Goal: Transaction & Acquisition: Download file/media

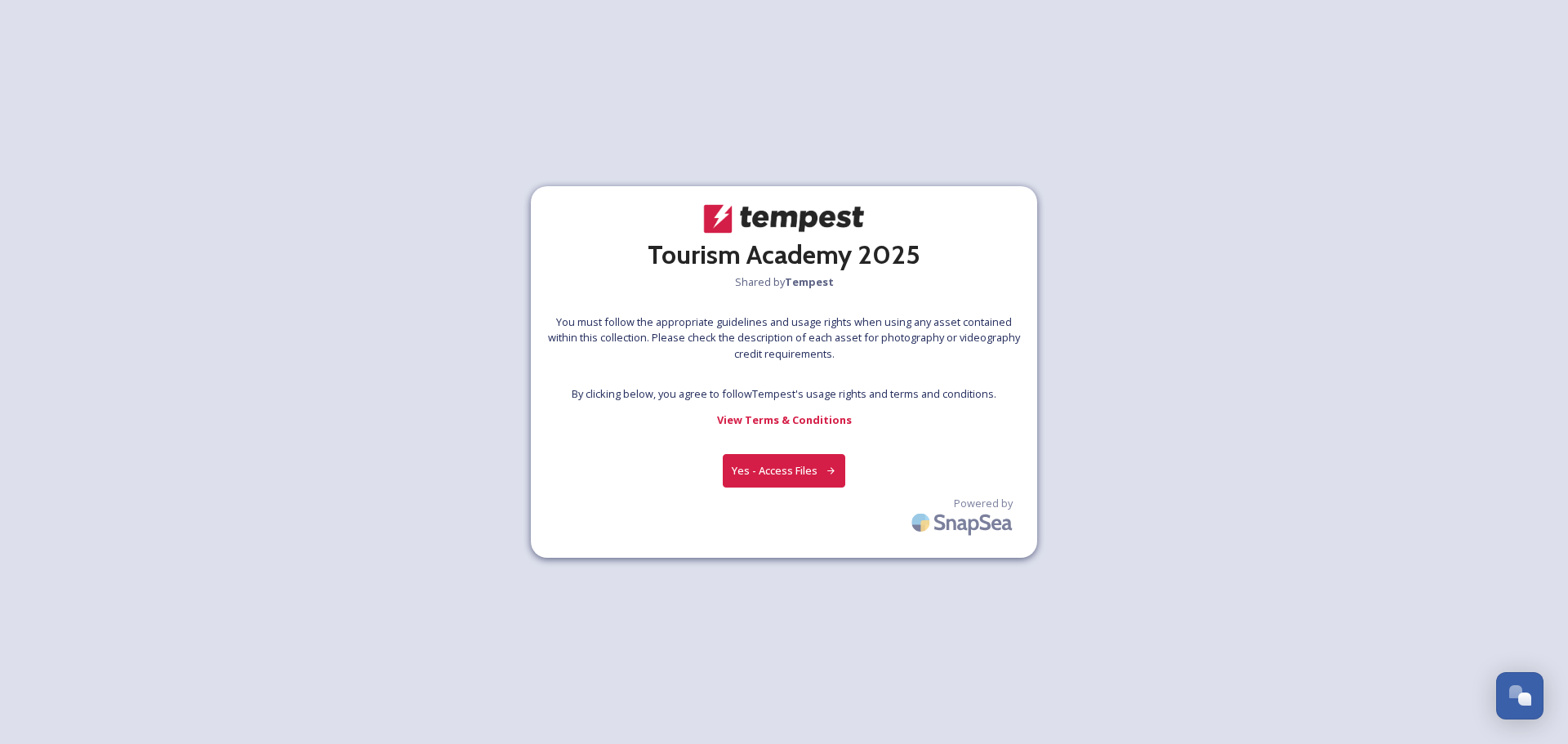
click at [770, 466] on button "Yes - Access Files" at bounding box center [784, 470] width 122 height 34
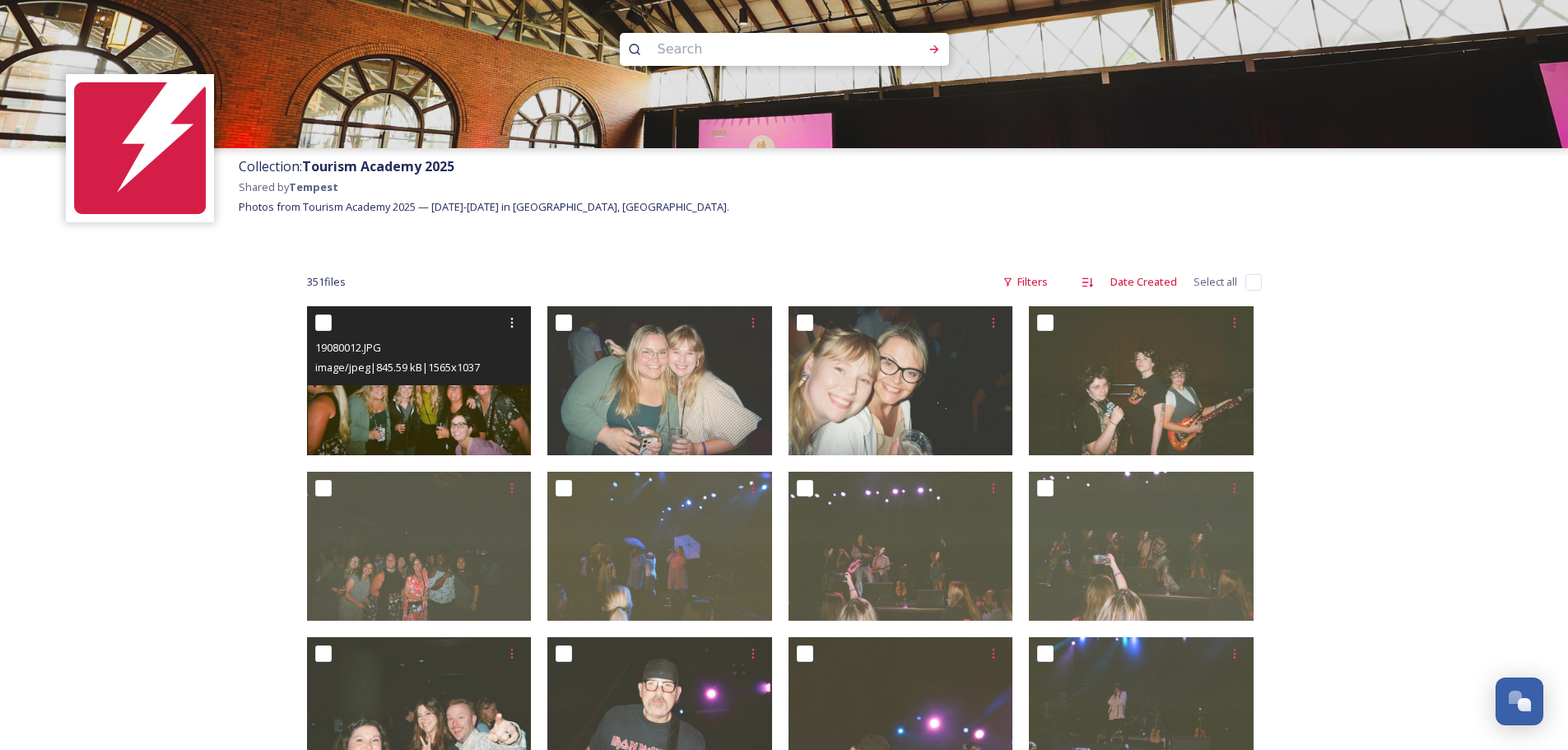
click at [391, 400] on img at bounding box center [418, 380] width 224 height 149
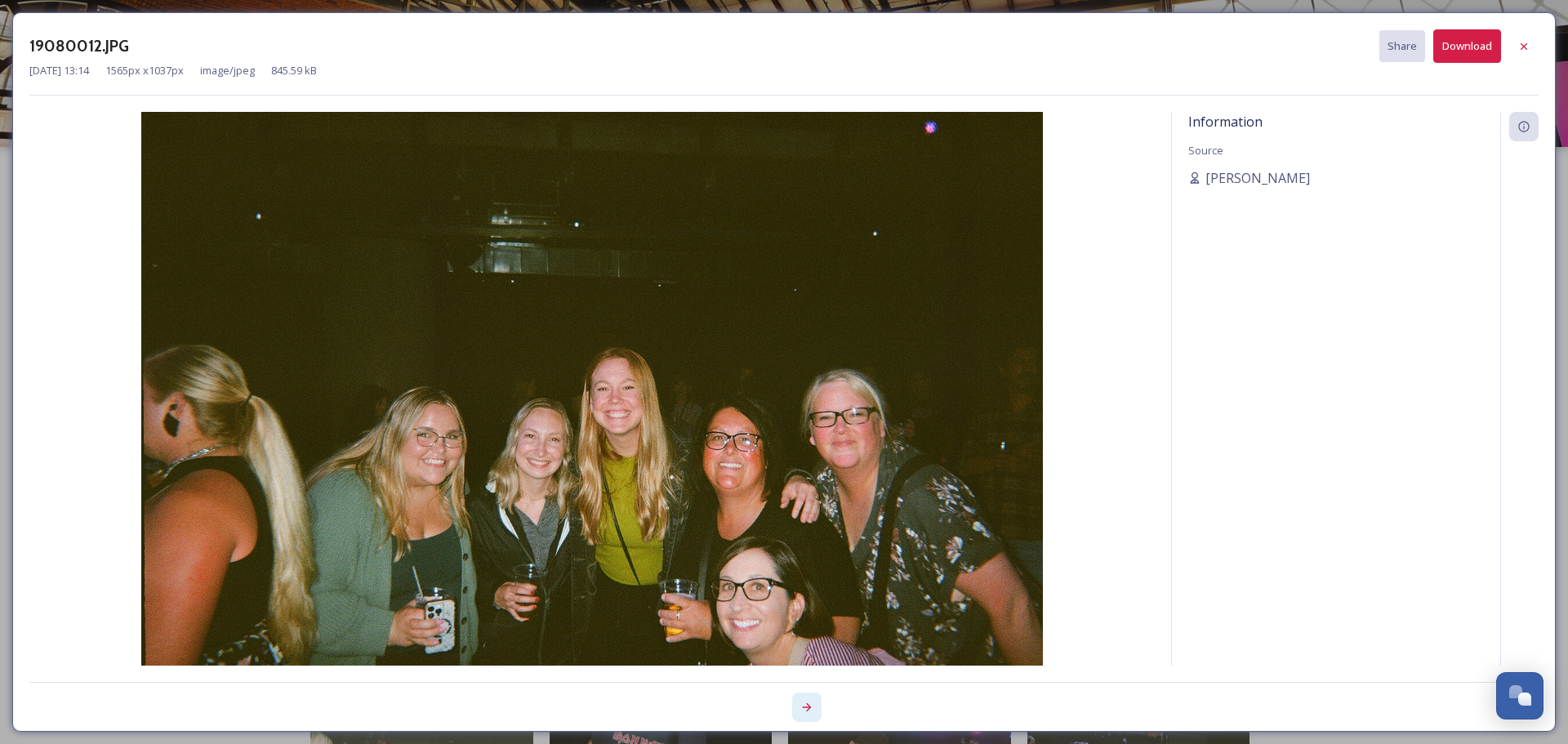
click at [808, 714] on div at bounding box center [807, 707] width 30 height 30
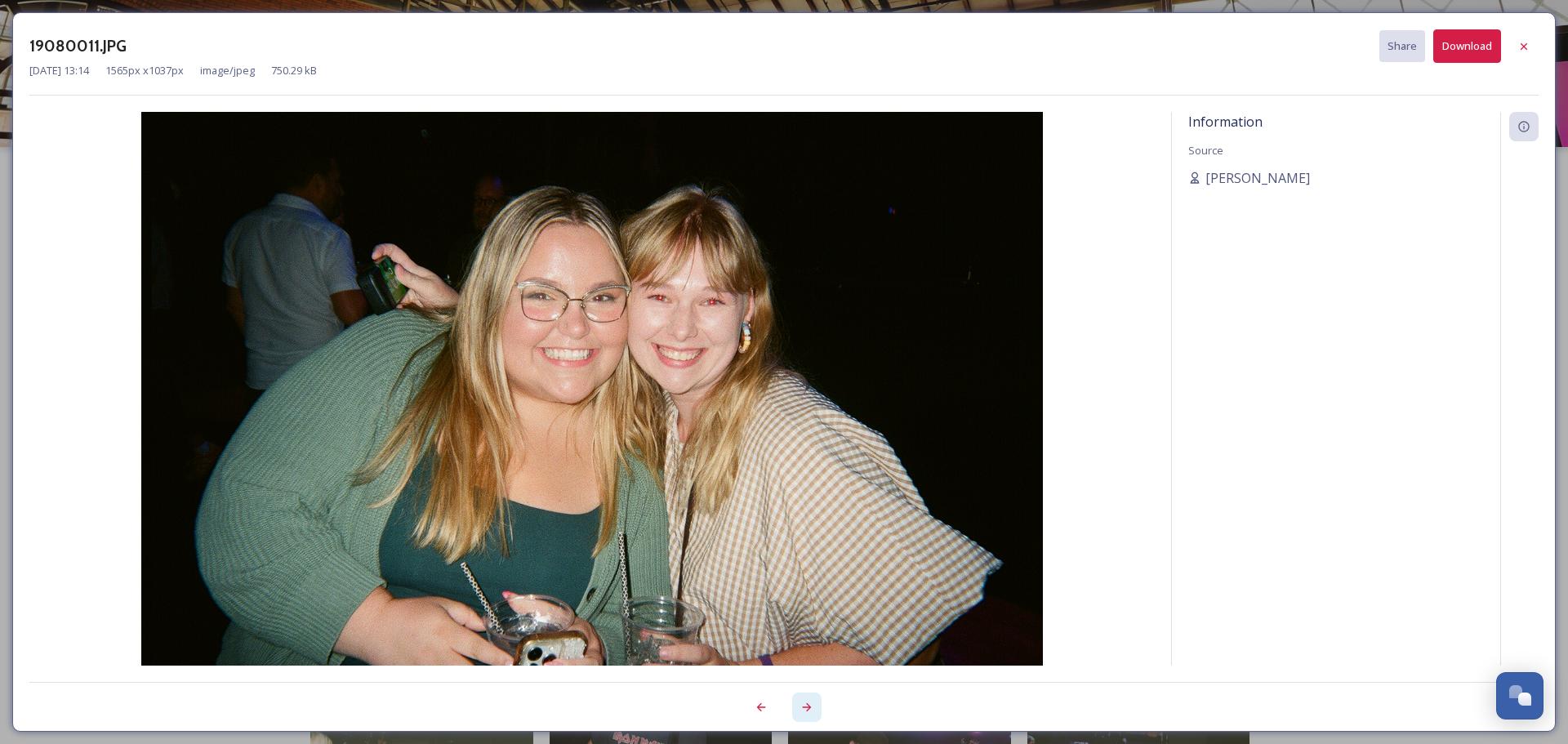
click at [808, 714] on div at bounding box center [807, 707] width 30 height 30
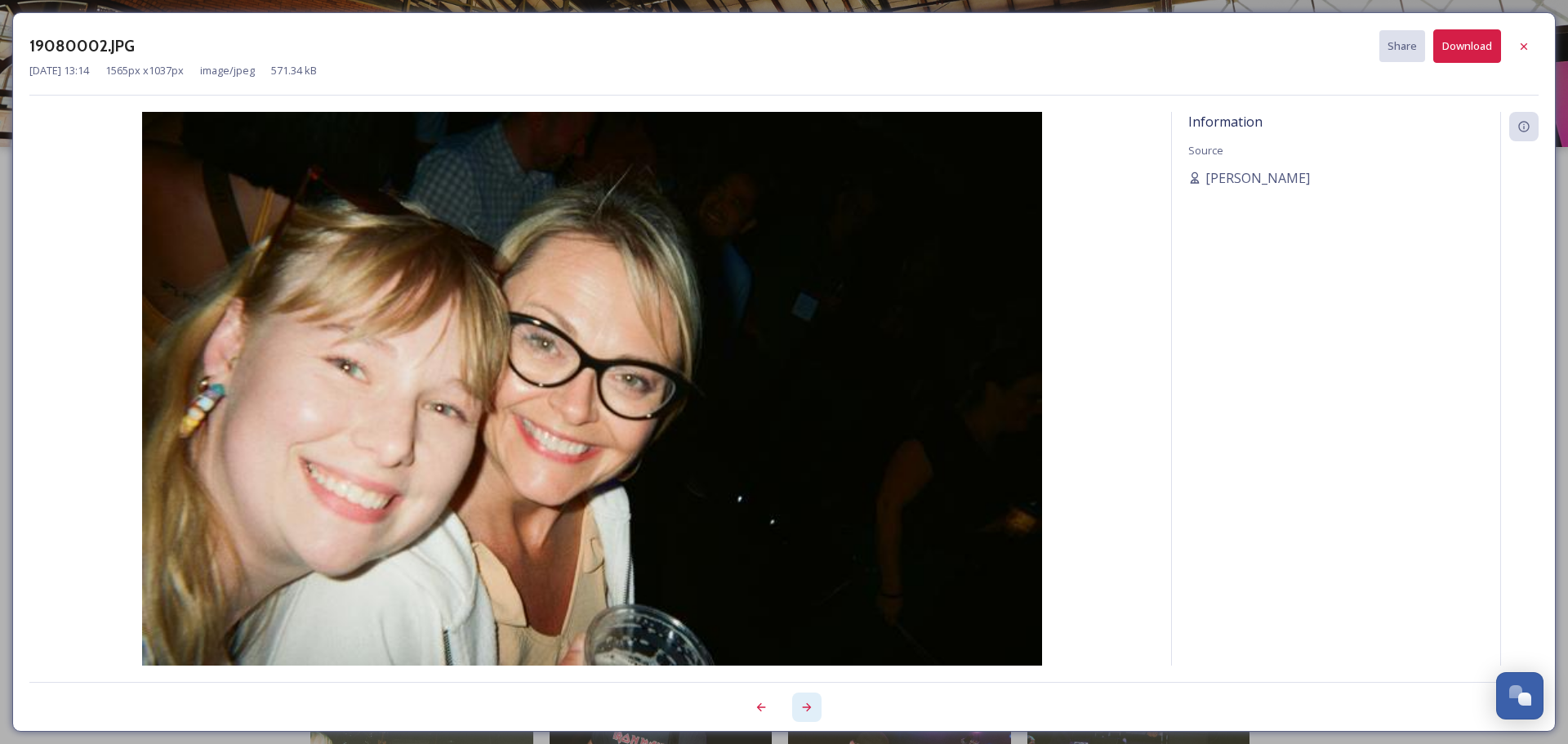
click at [808, 714] on div at bounding box center [807, 707] width 30 height 30
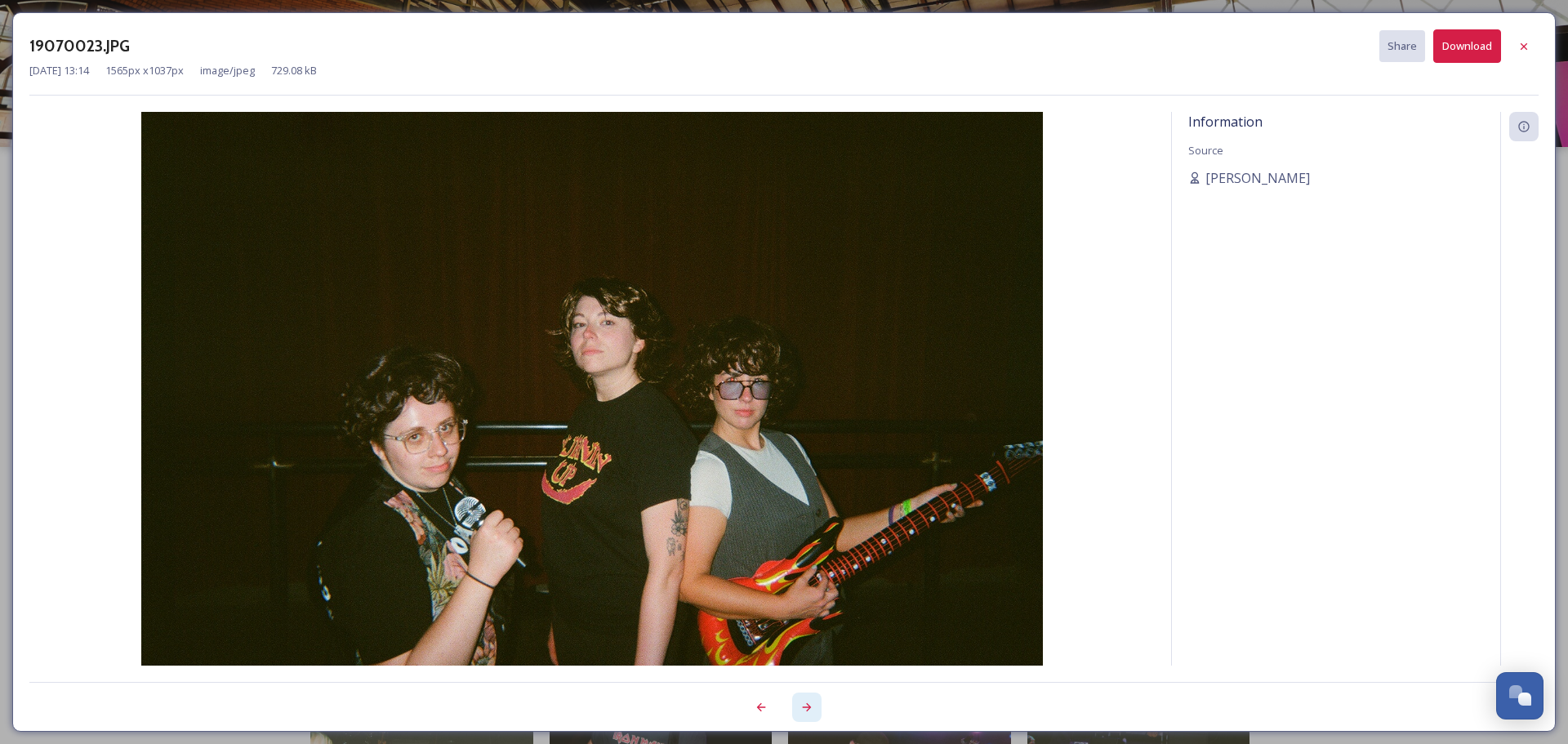
click at [808, 714] on div at bounding box center [807, 707] width 30 height 30
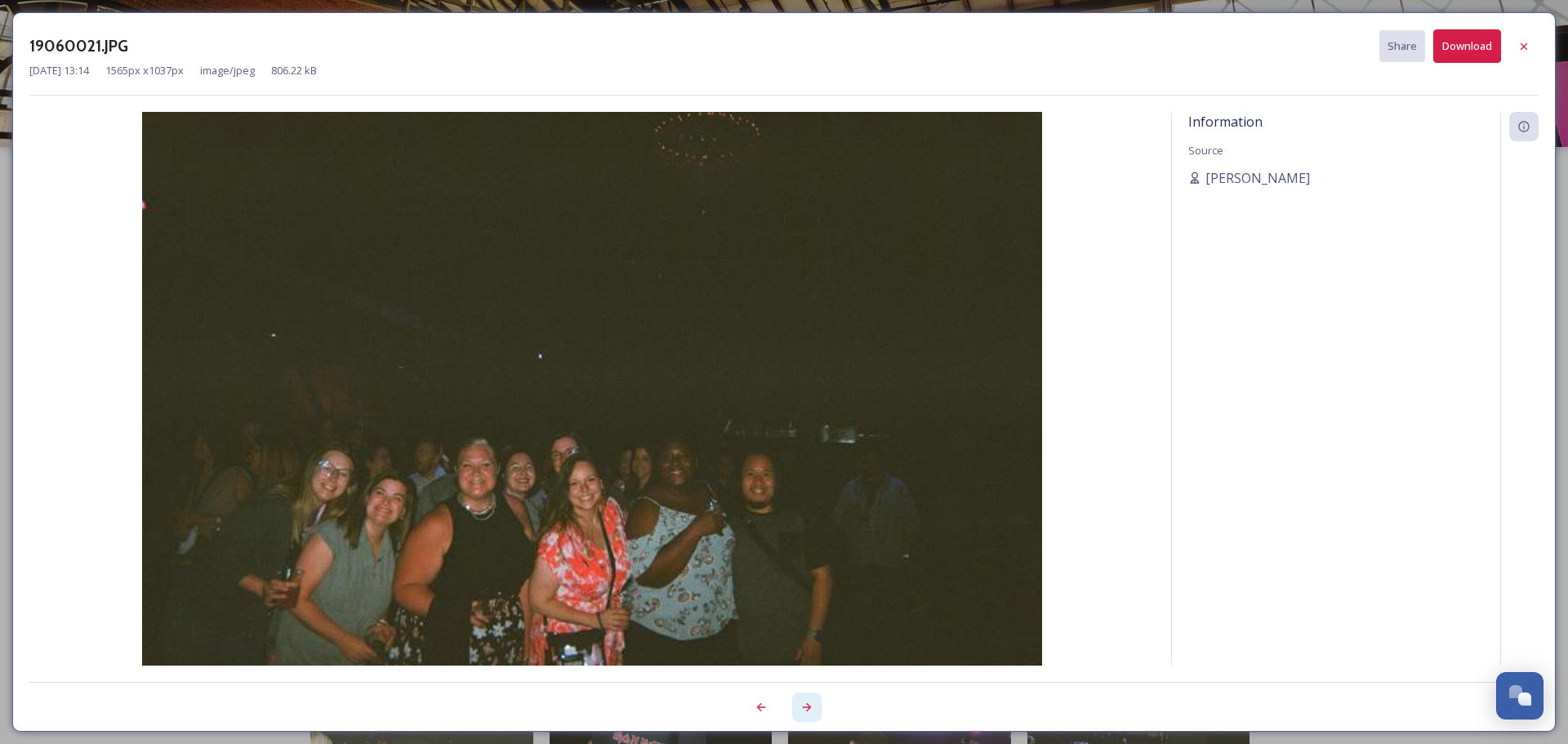
click at [808, 714] on div at bounding box center [807, 707] width 30 height 30
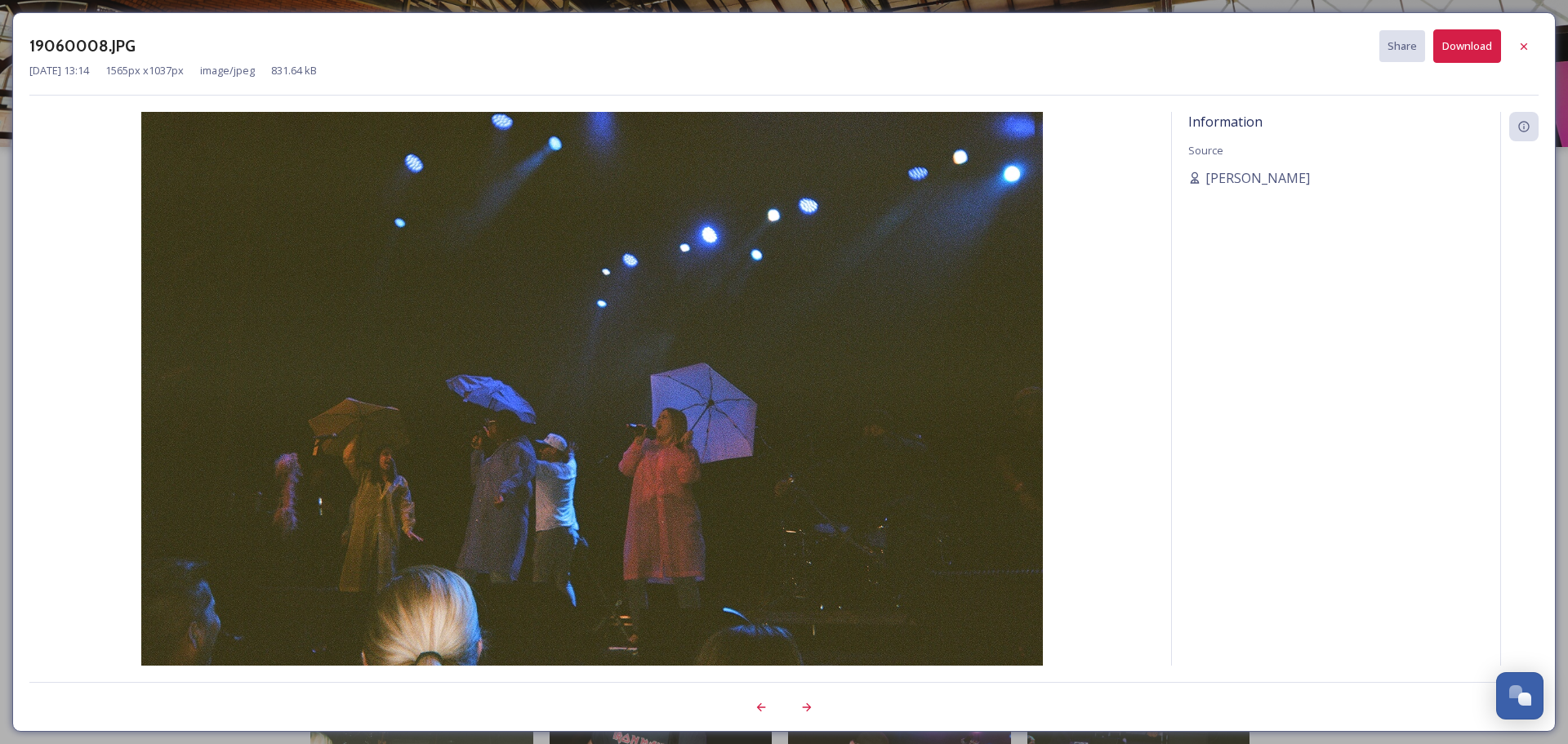
click at [935, 73] on div "[DATE] 13:14 1565 px x 1037 px image/jpeg 831.64 kB" at bounding box center [784, 70] width 1509 height 15
click at [1530, 42] on div at bounding box center [1524, 46] width 30 height 30
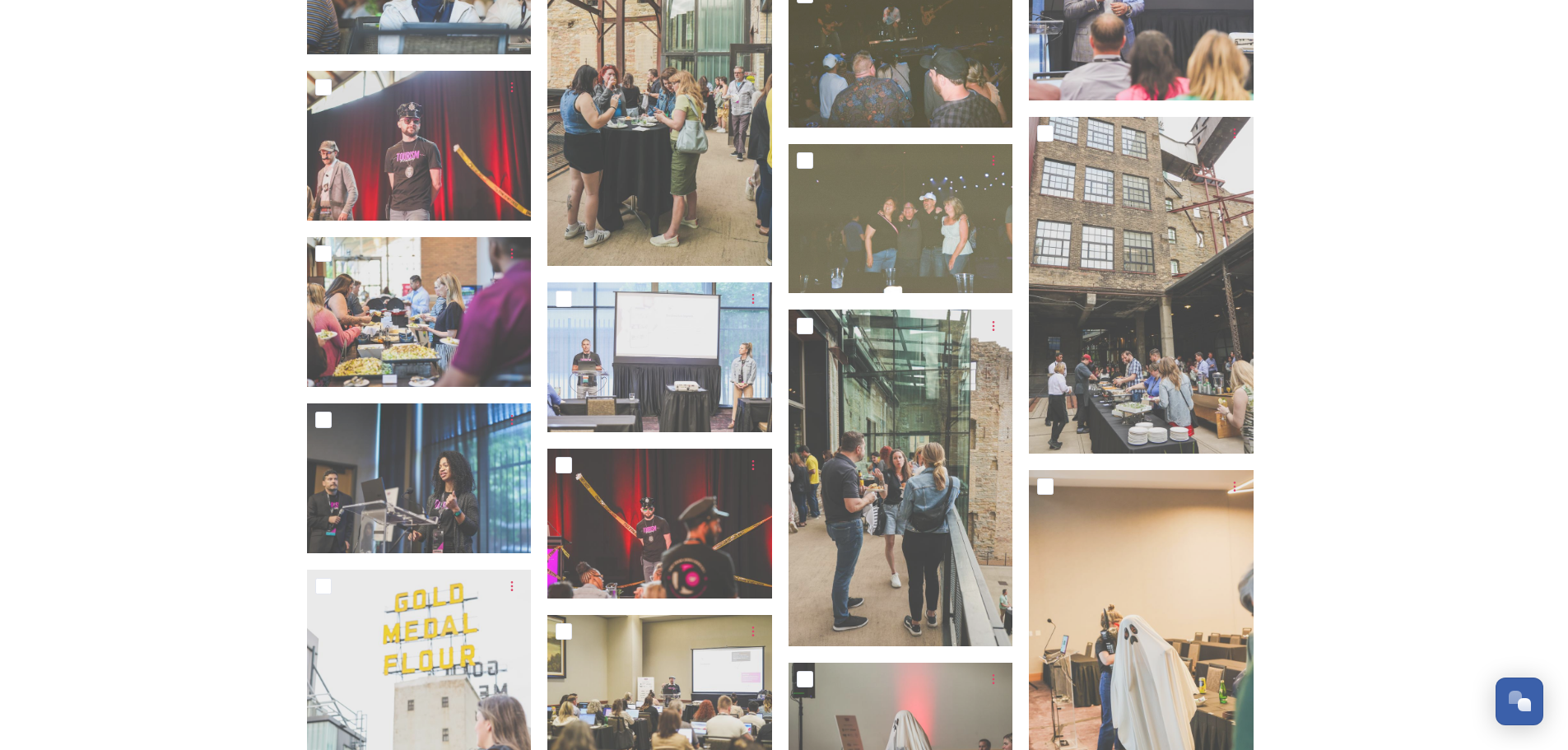
scroll to position [2059, 0]
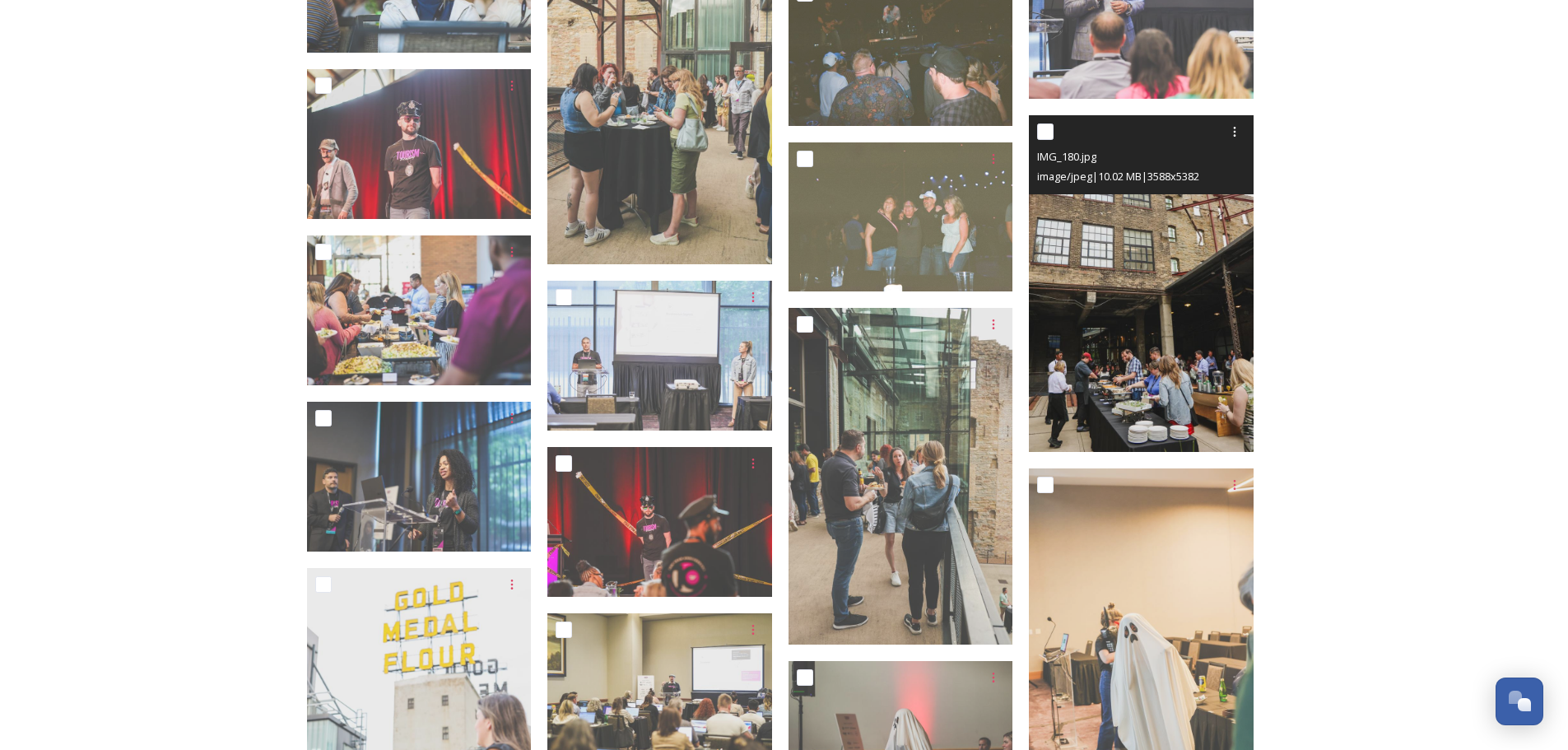
click at [1134, 247] on img at bounding box center [1140, 285] width 224 height 338
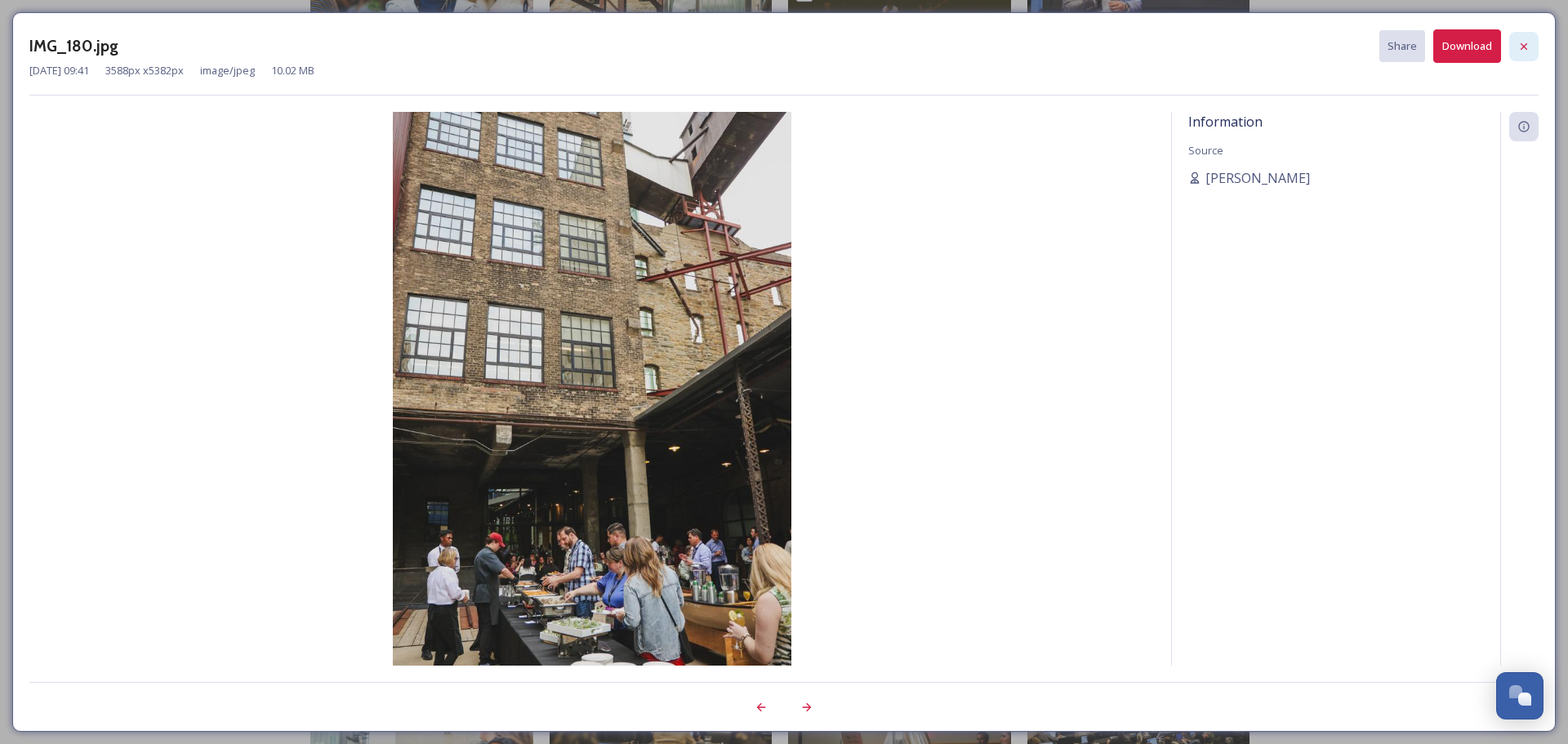
click at [1527, 45] on icon at bounding box center [1525, 47] width 13 height 13
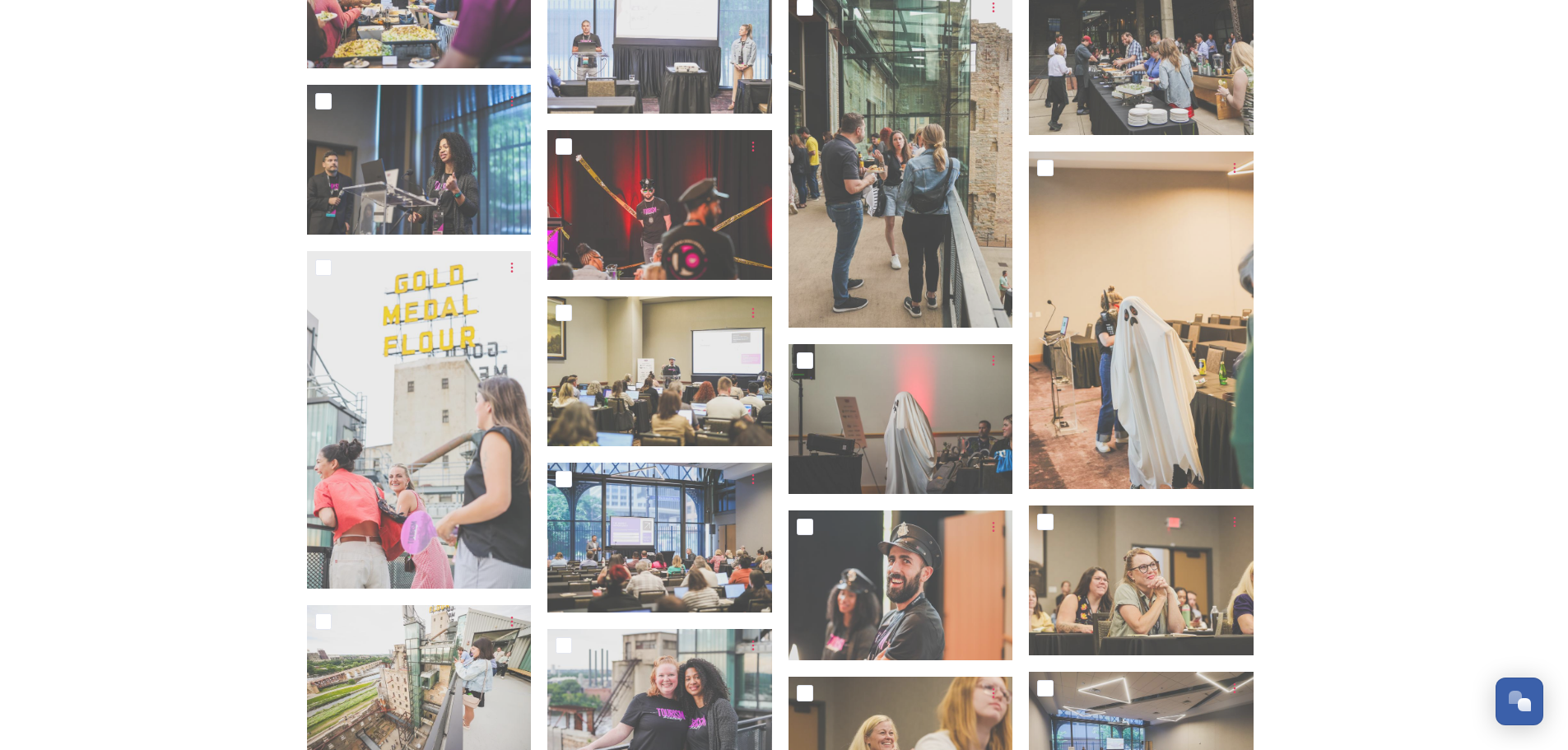
scroll to position [2388, 0]
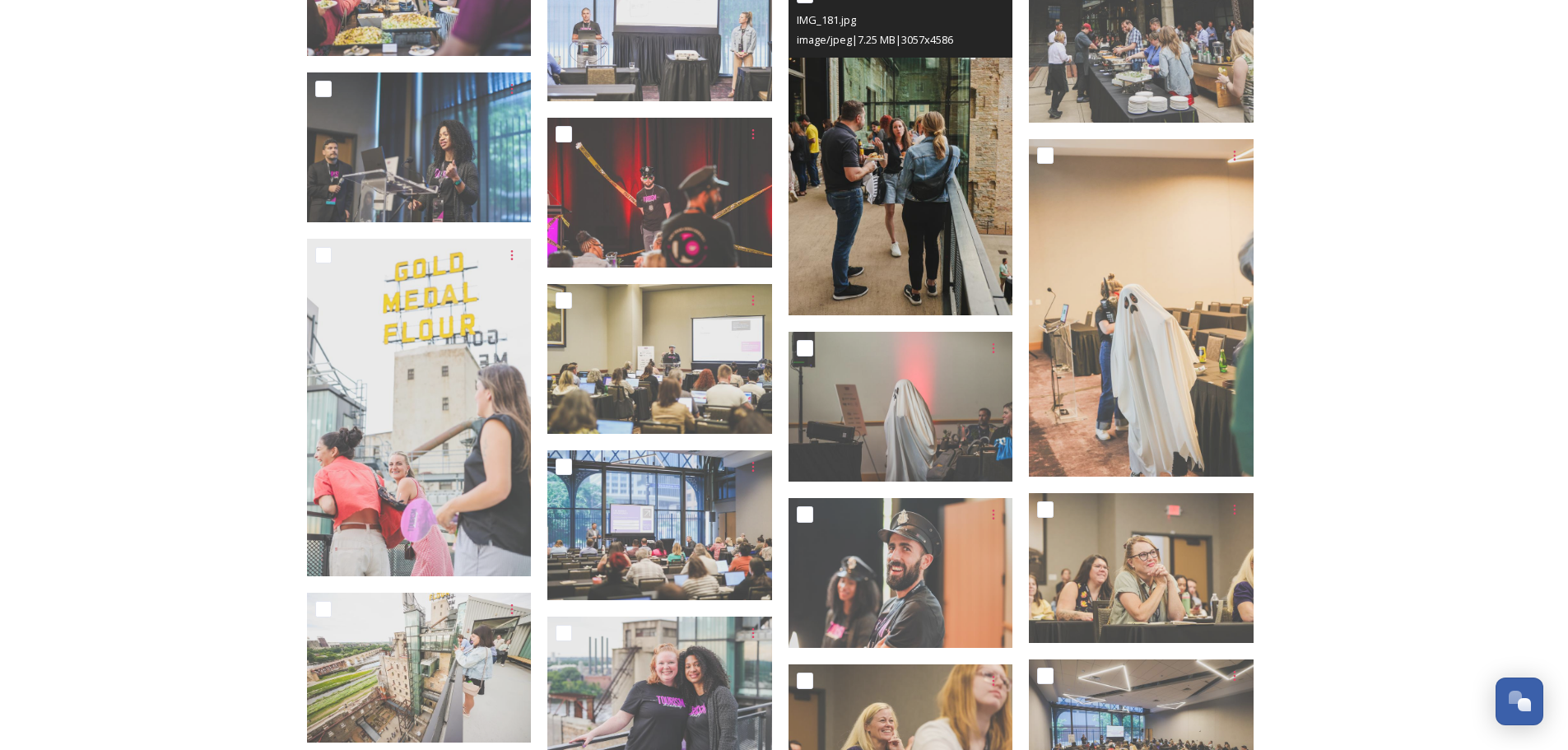
click at [941, 270] on img at bounding box center [900, 148] width 224 height 338
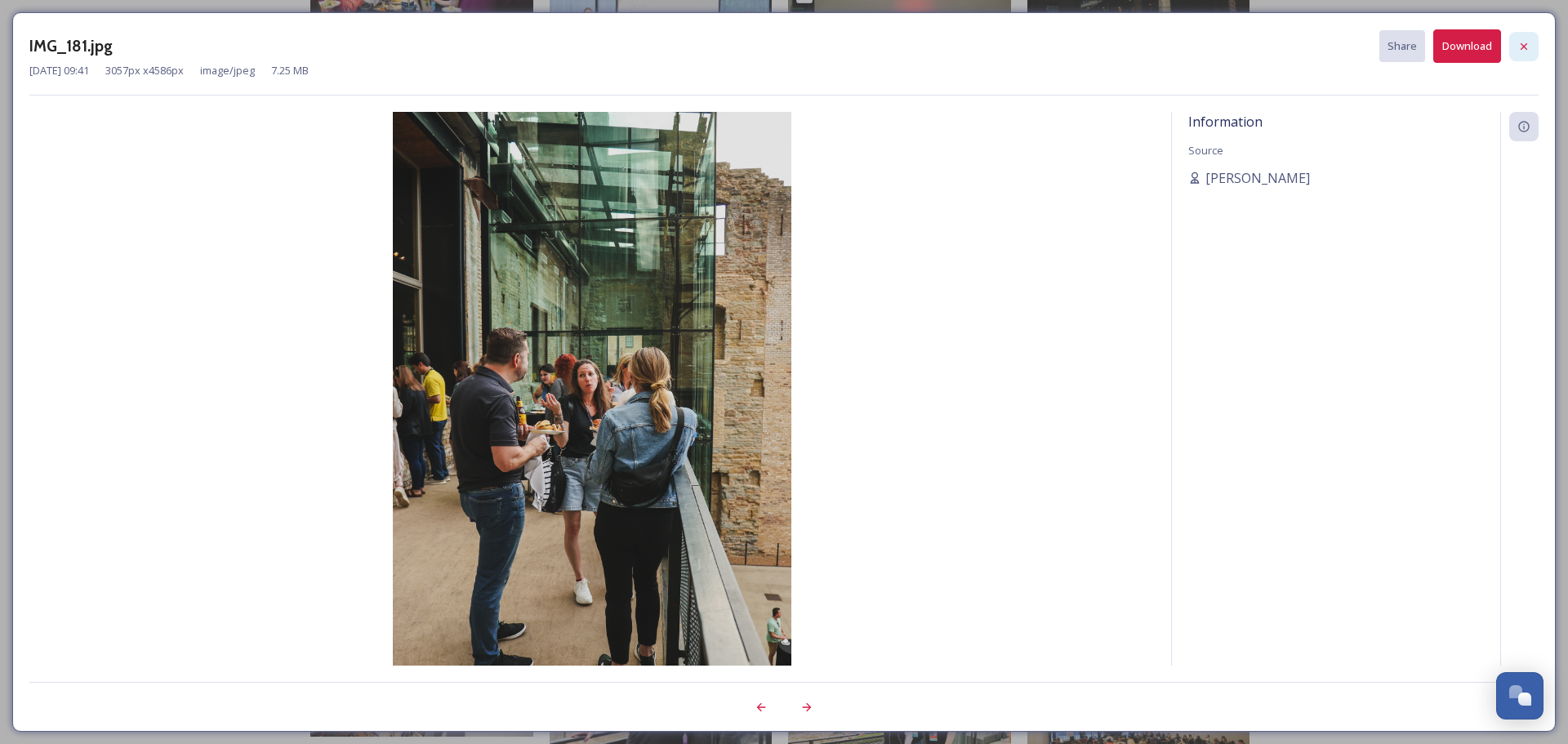
click at [1525, 45] on icon at bounding box center [1524, 45] width 7 height 7
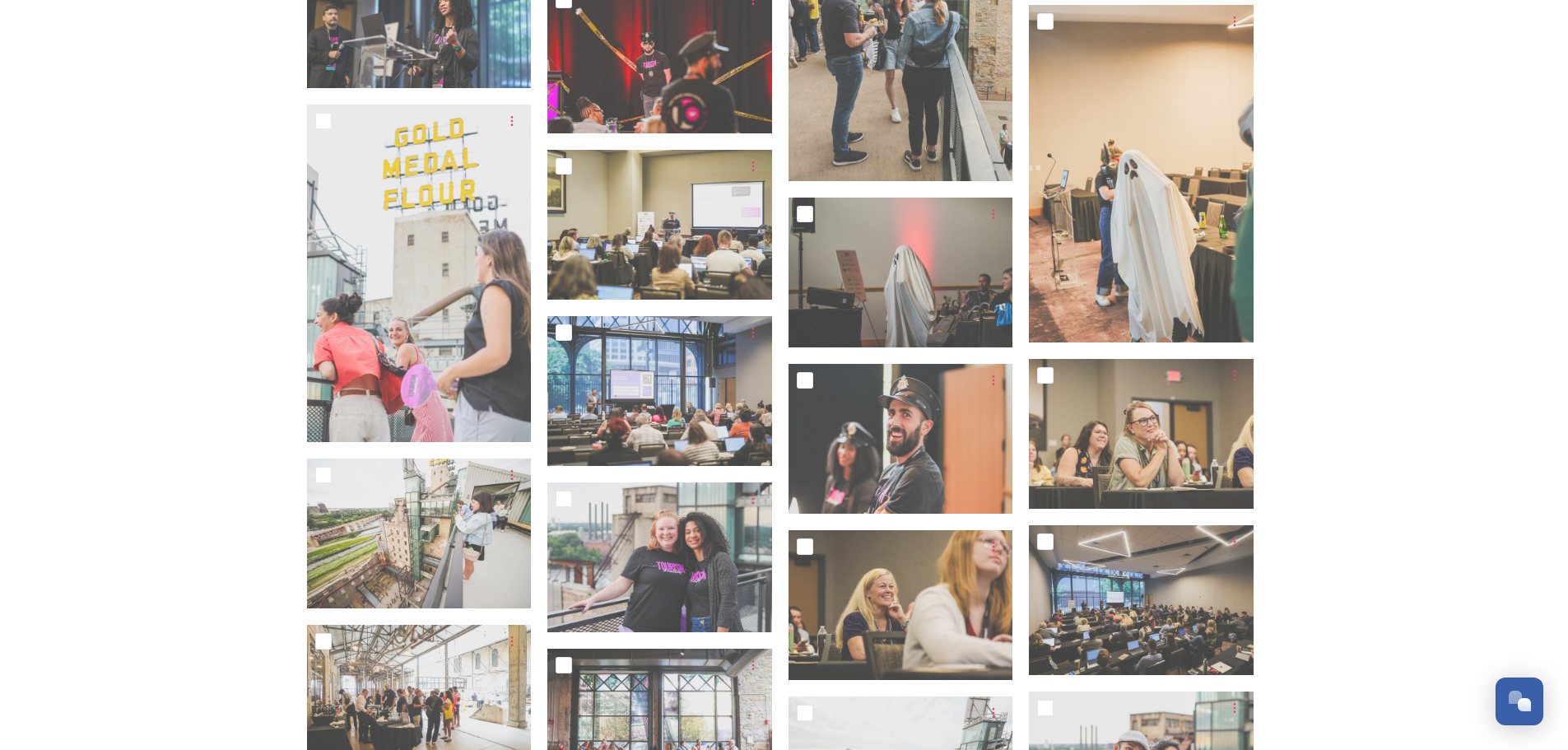
scroll to position [2635, 0]
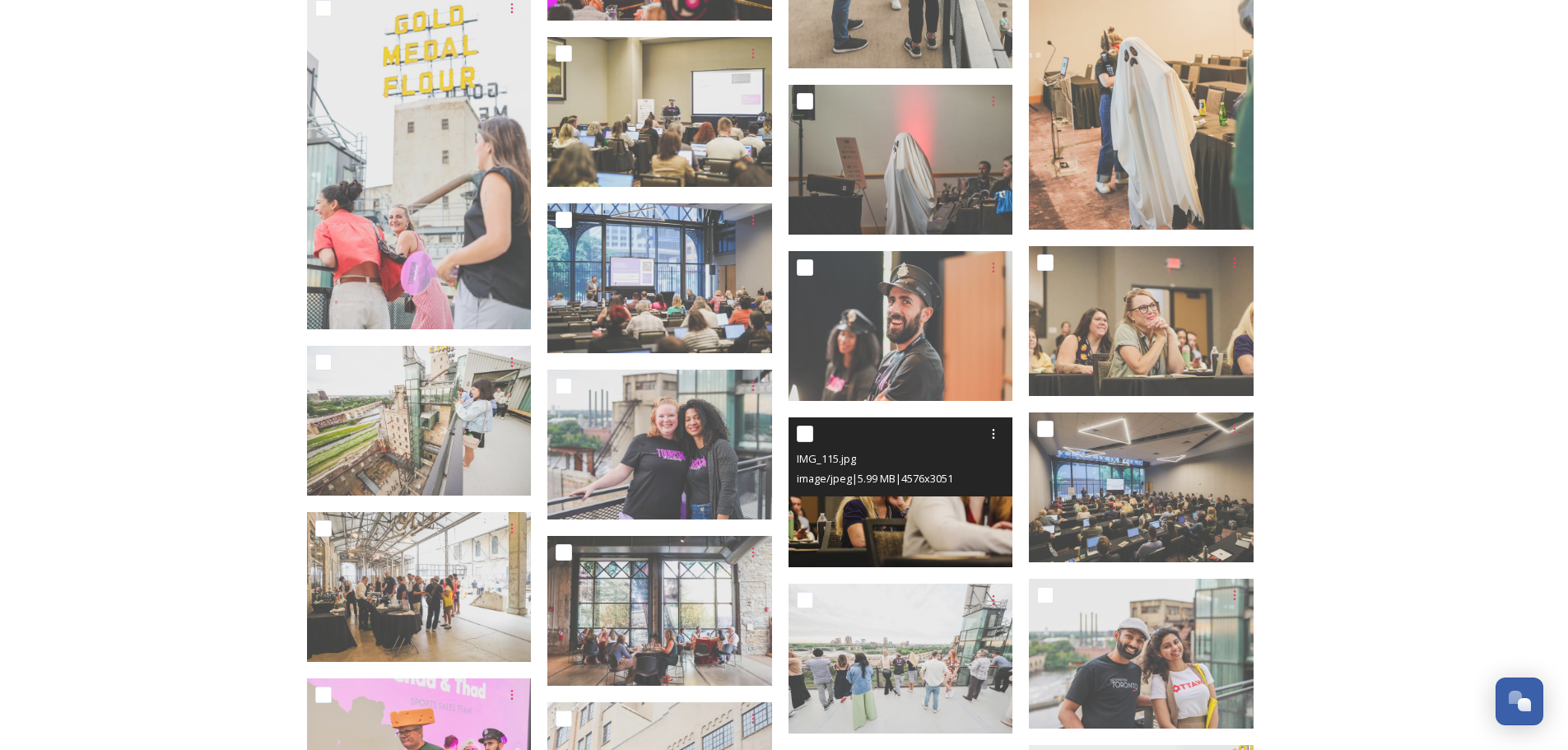
click at [951, 533] on img at bounding box center [900, 493] width 224 height 150
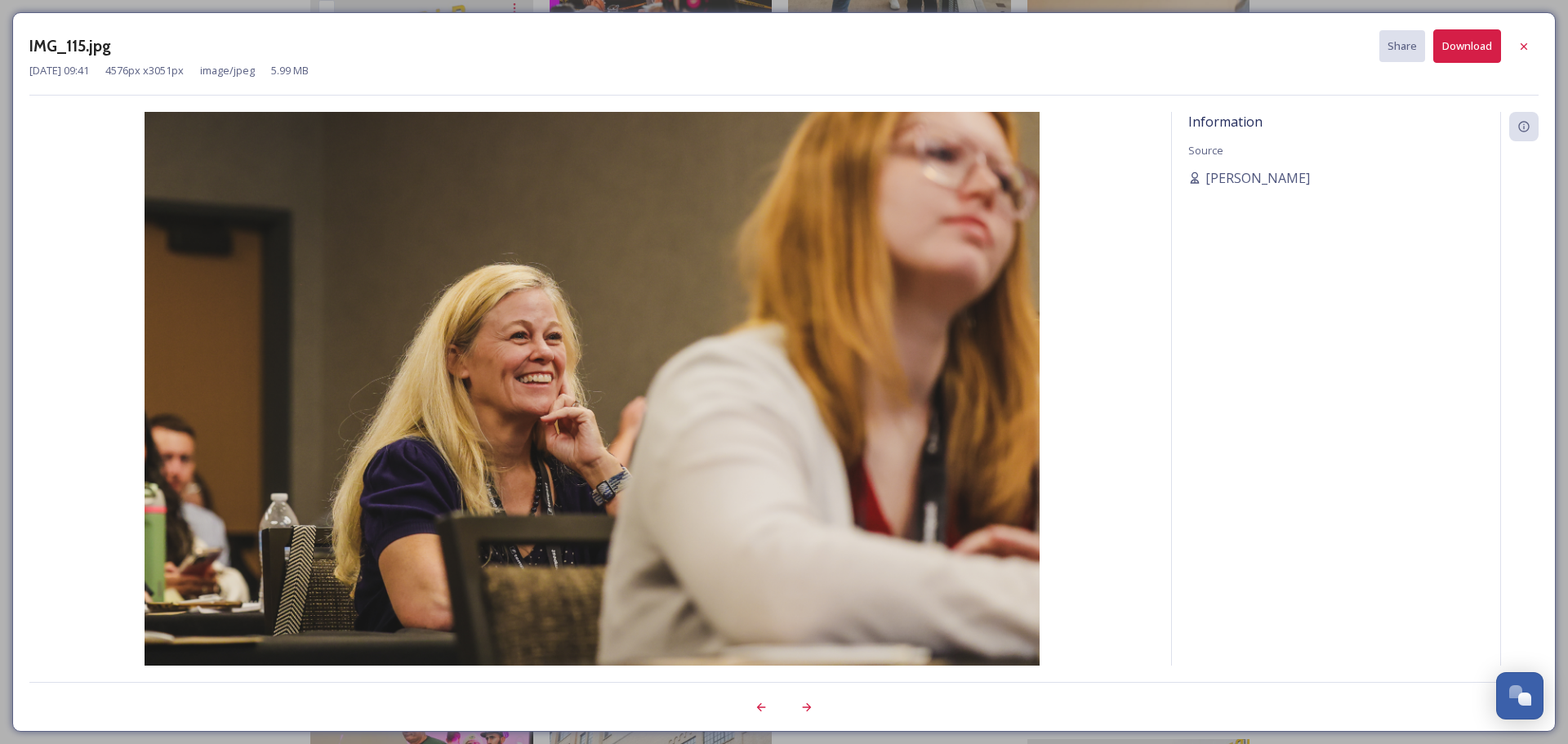
click at [1136, 738] on div "IMG_115.jpg Share Download [DATE] 09:41 4576 px x 3051 px image/jpeg 5.99 MB In…" at bounding box center [784, 372] width 1568 height 744
click at [1528, 41] on icon at bounding box center [1525, 47] width 13 height 13
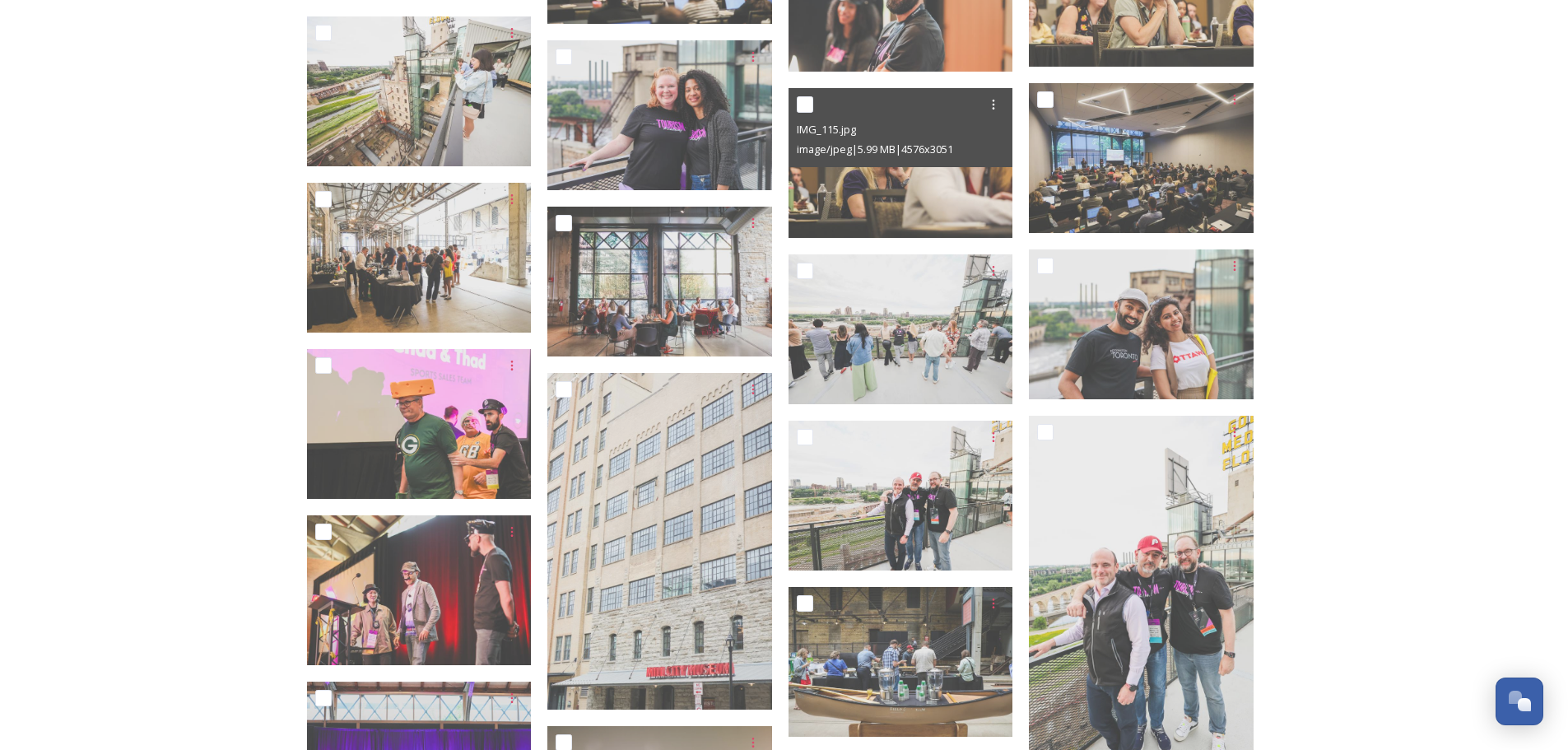
scroll to position [2635, 0]
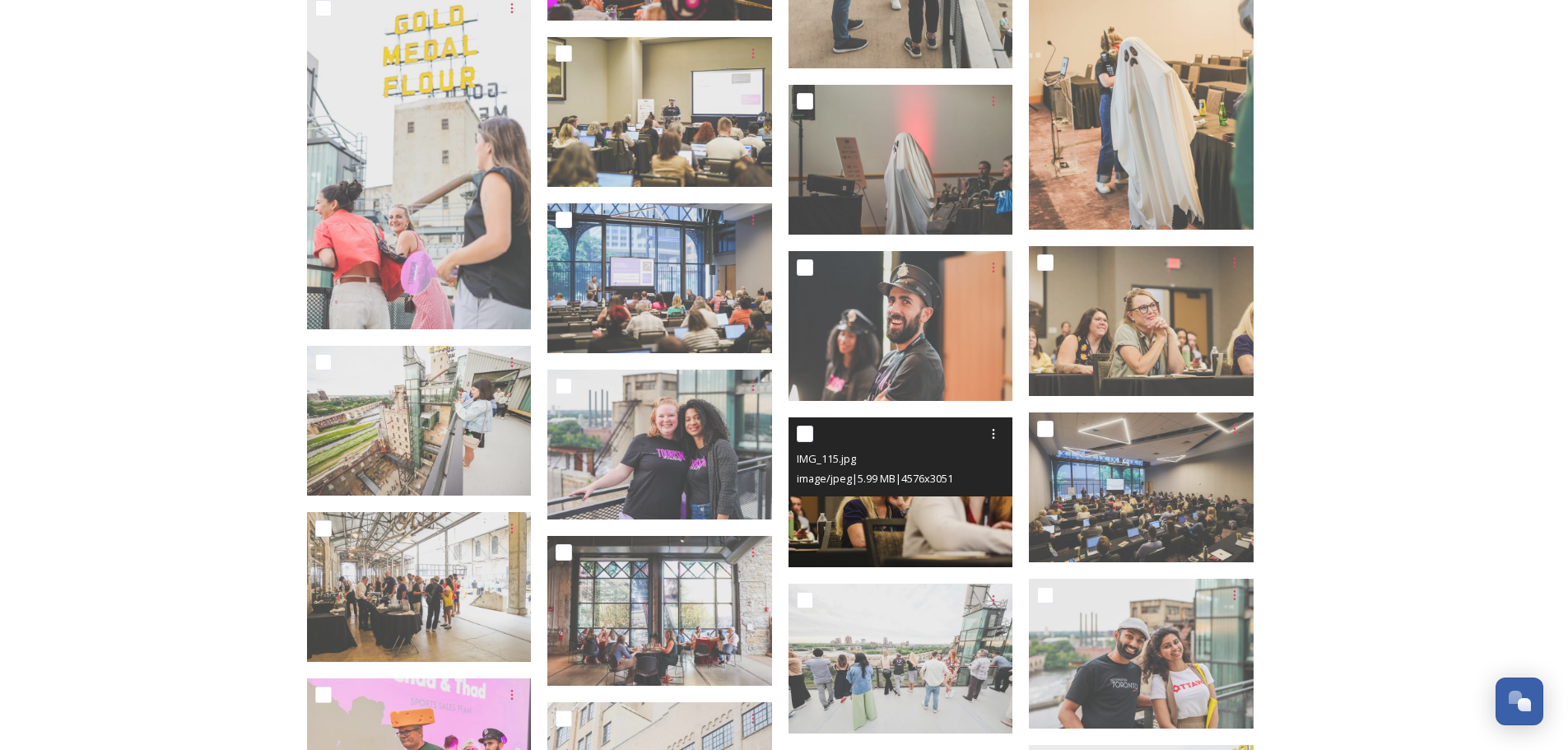
click at [945, 528] on img at bounding box center [900, 493] width 224 height 150
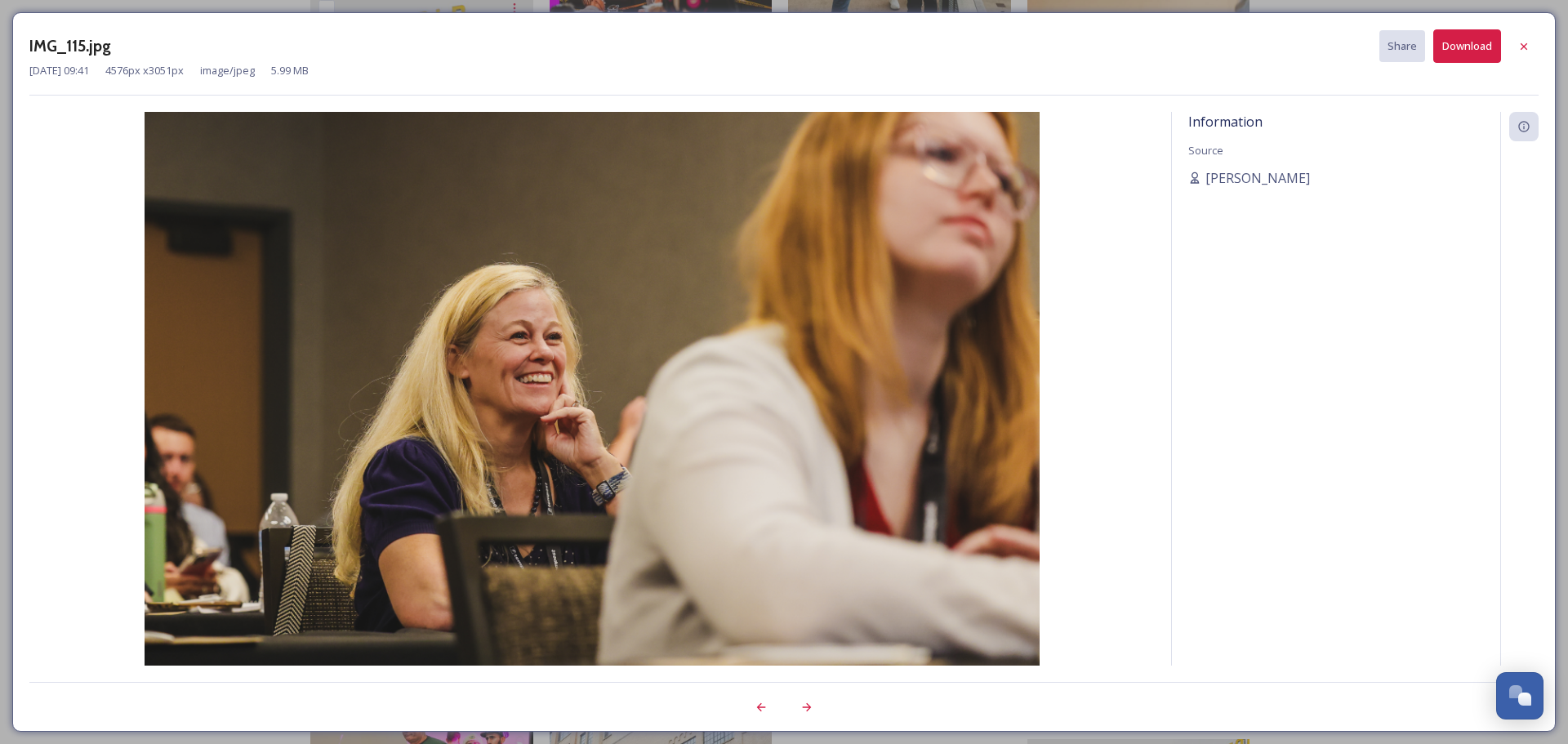
click at [1486, 49] on button "Download" at bounding box center [1468, 46] width 67 height 34
click at [1272, 445] on div "Information Source [PERSON_NAME]" at bounding box center [1336, 411] width 329 height 598
click at [1524, 55] on div at bounding box center [1524, 46] width 30 height 30
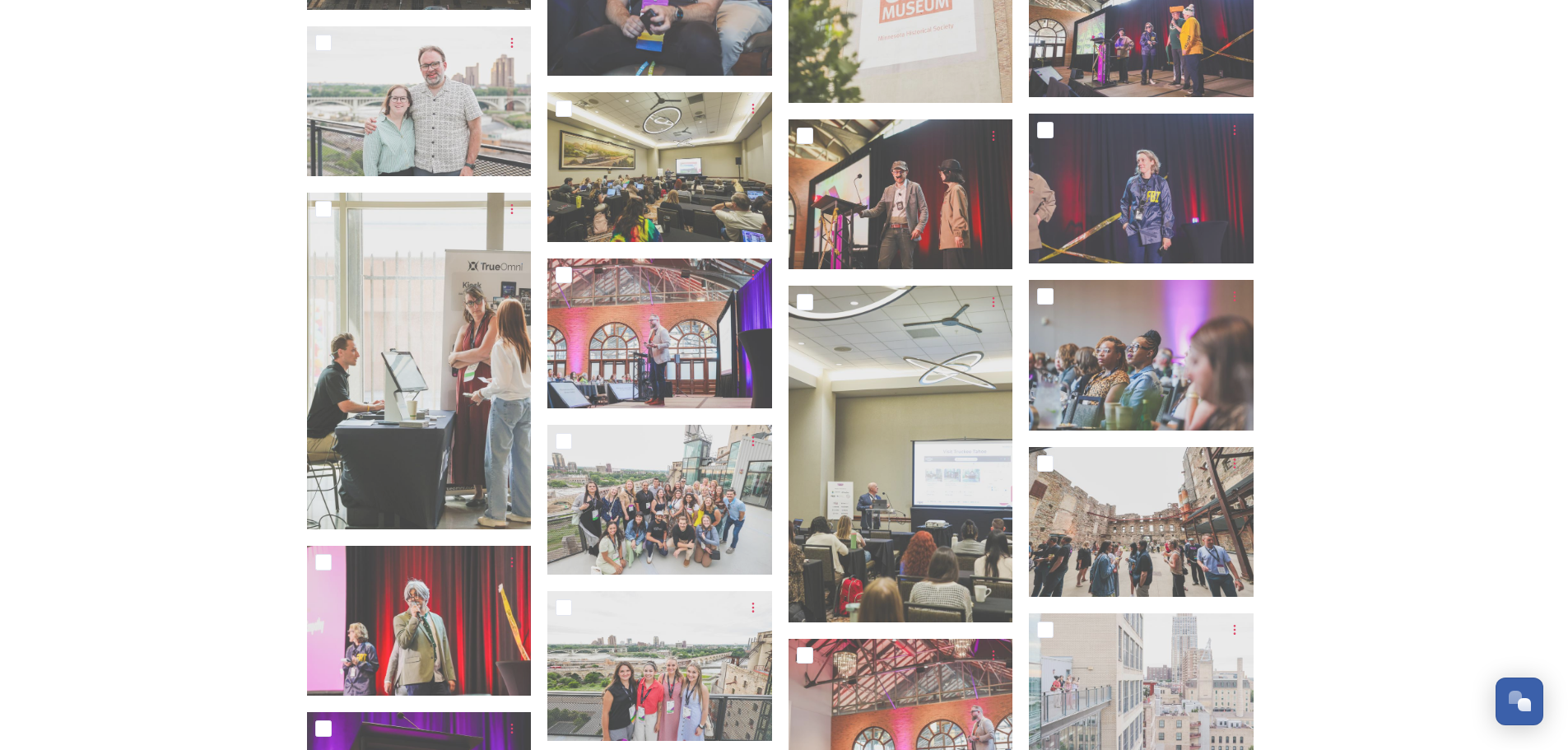
scroll to position [4035, 0]
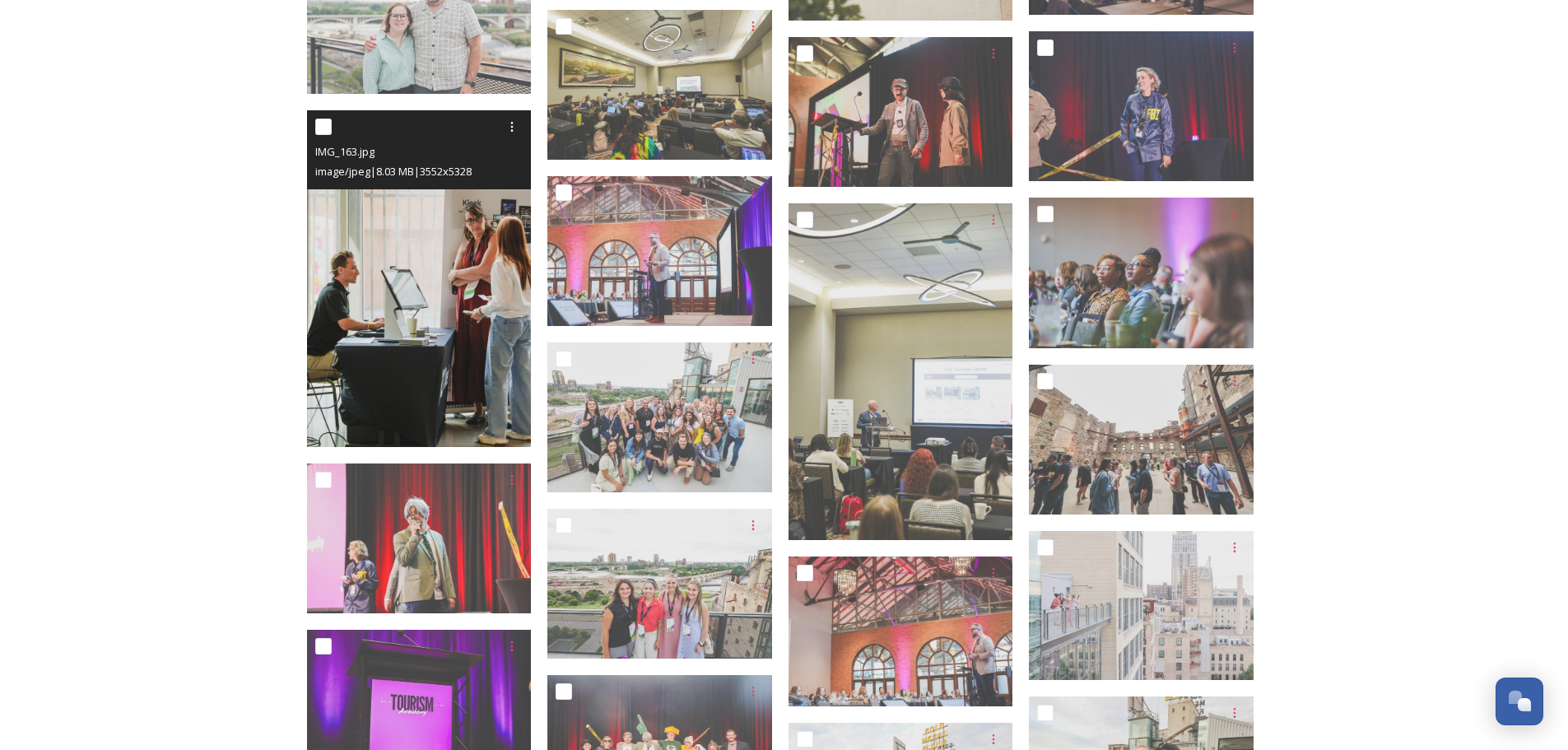
click at [443, 233] on img at bounding box center [418, 280] width 224 height 338
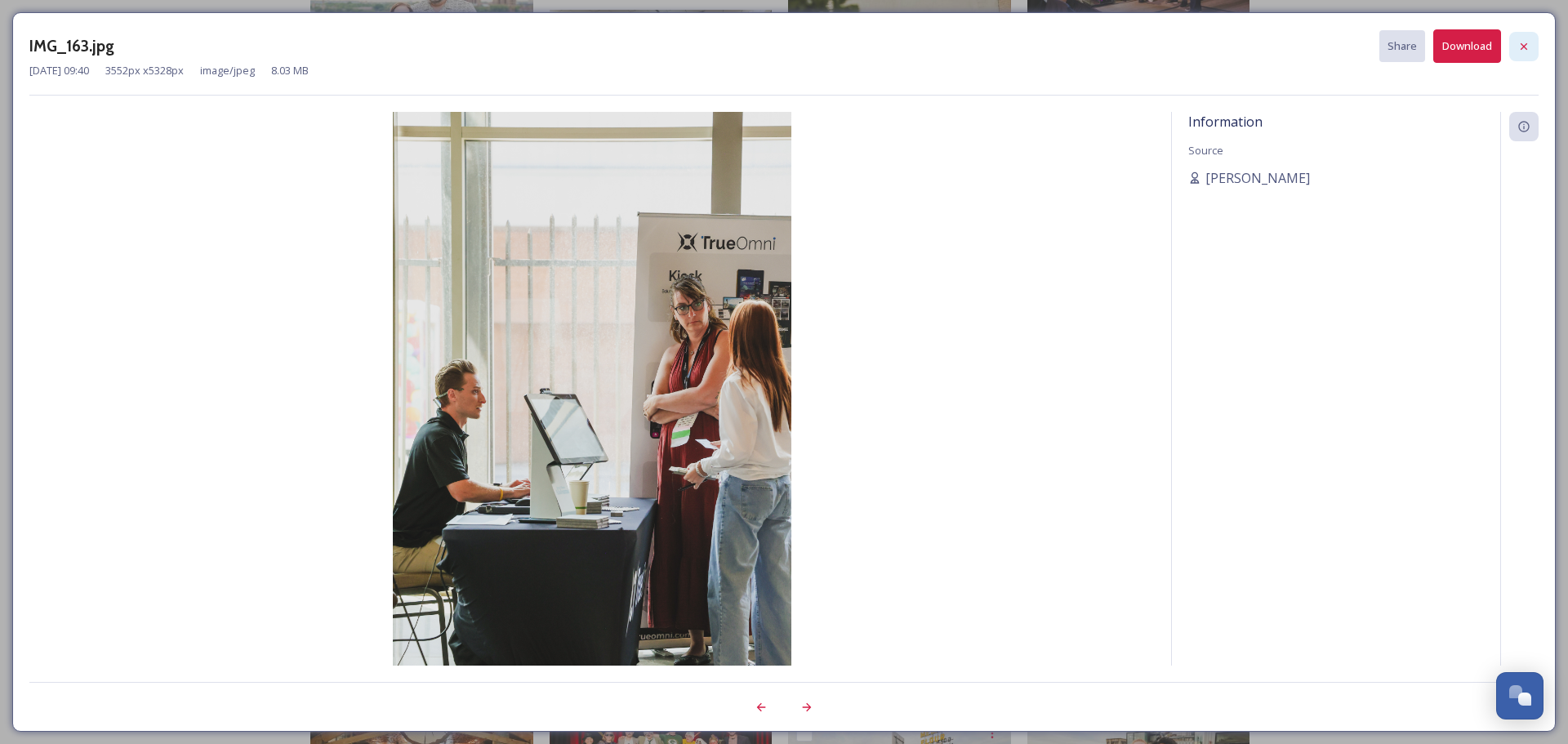
click at [1528, 51] on icon at bounding box center [1525, 47] width 13 height 13
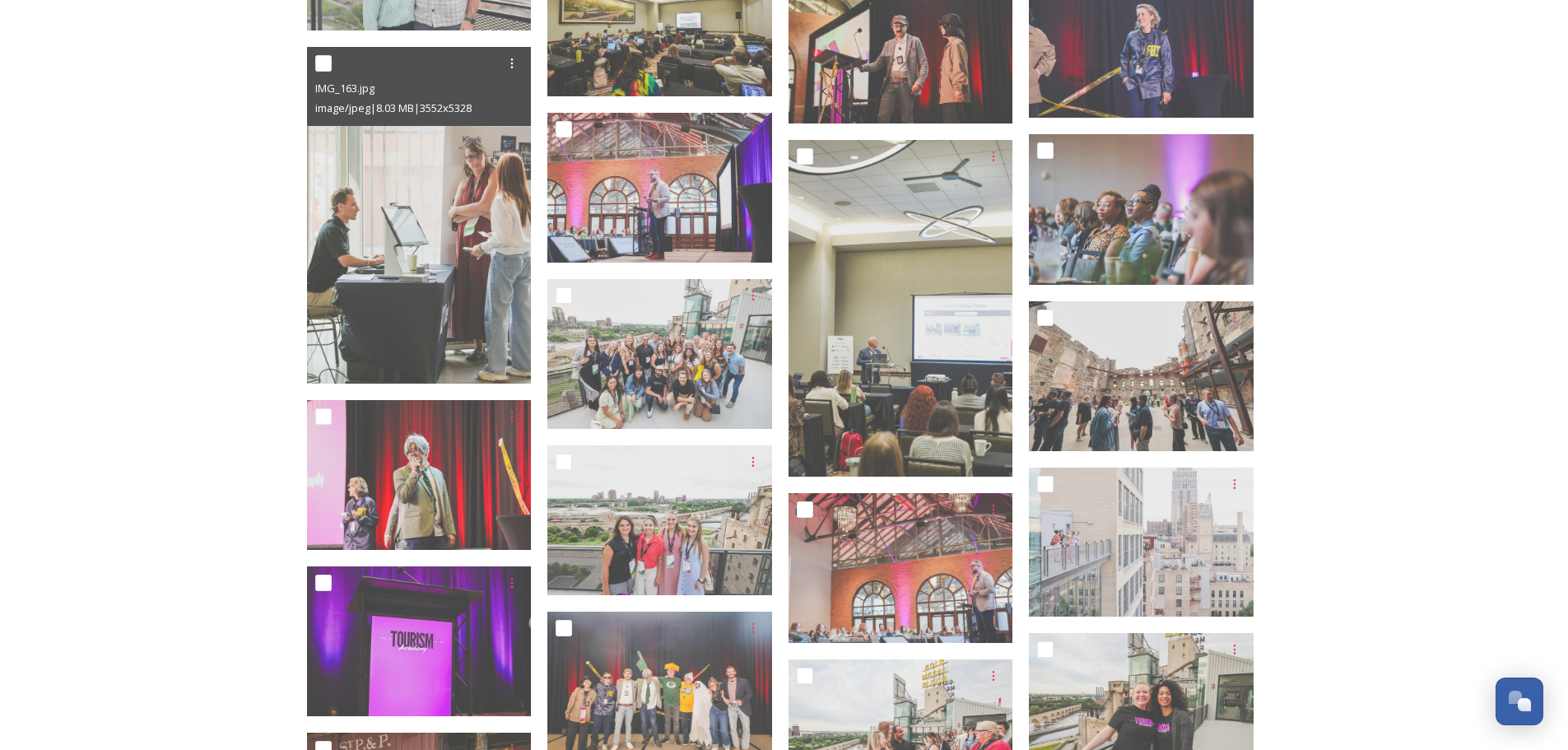
scroll to position [4117, 0]
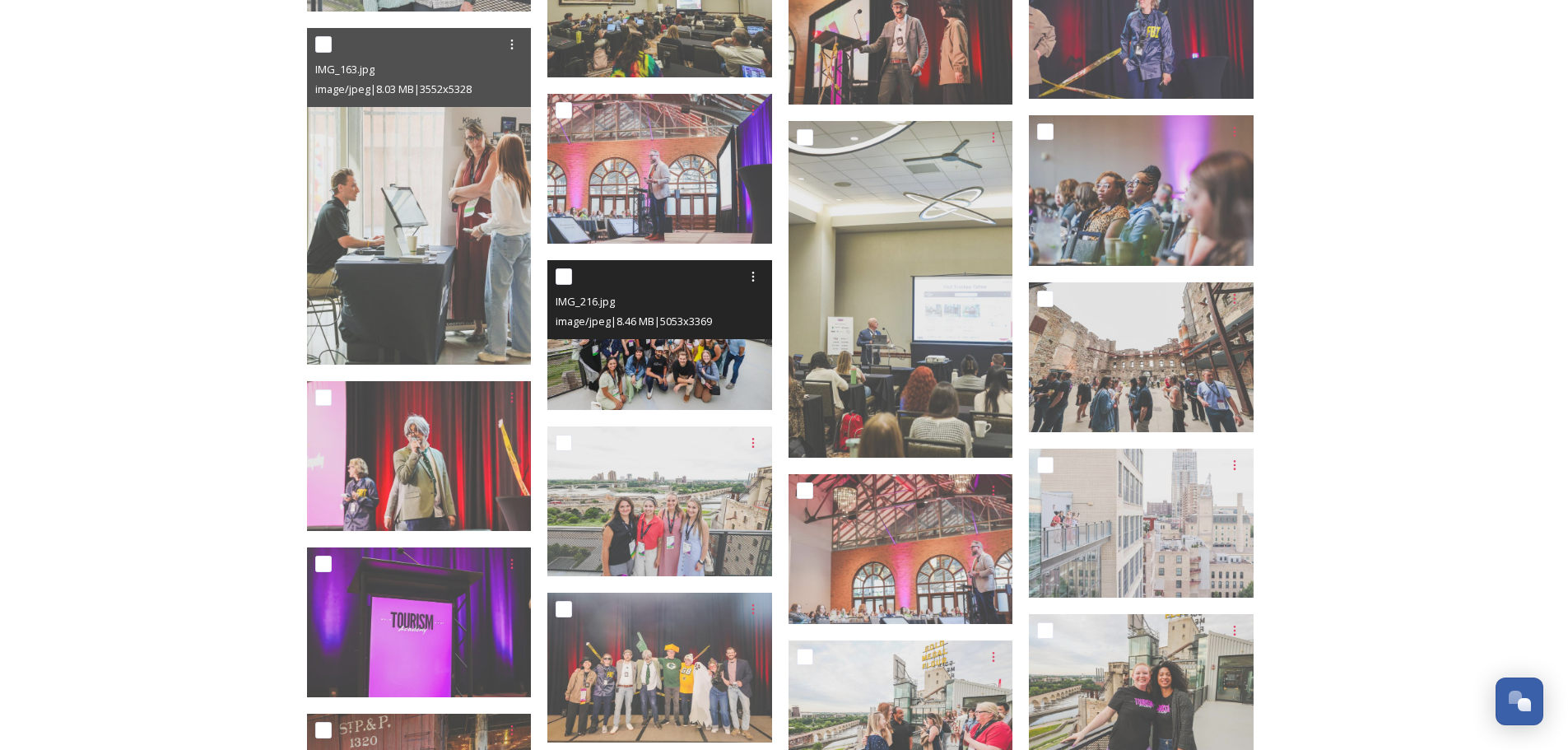
click at [733, 364] on img at bounding box center [659, 335] width 224 height 150
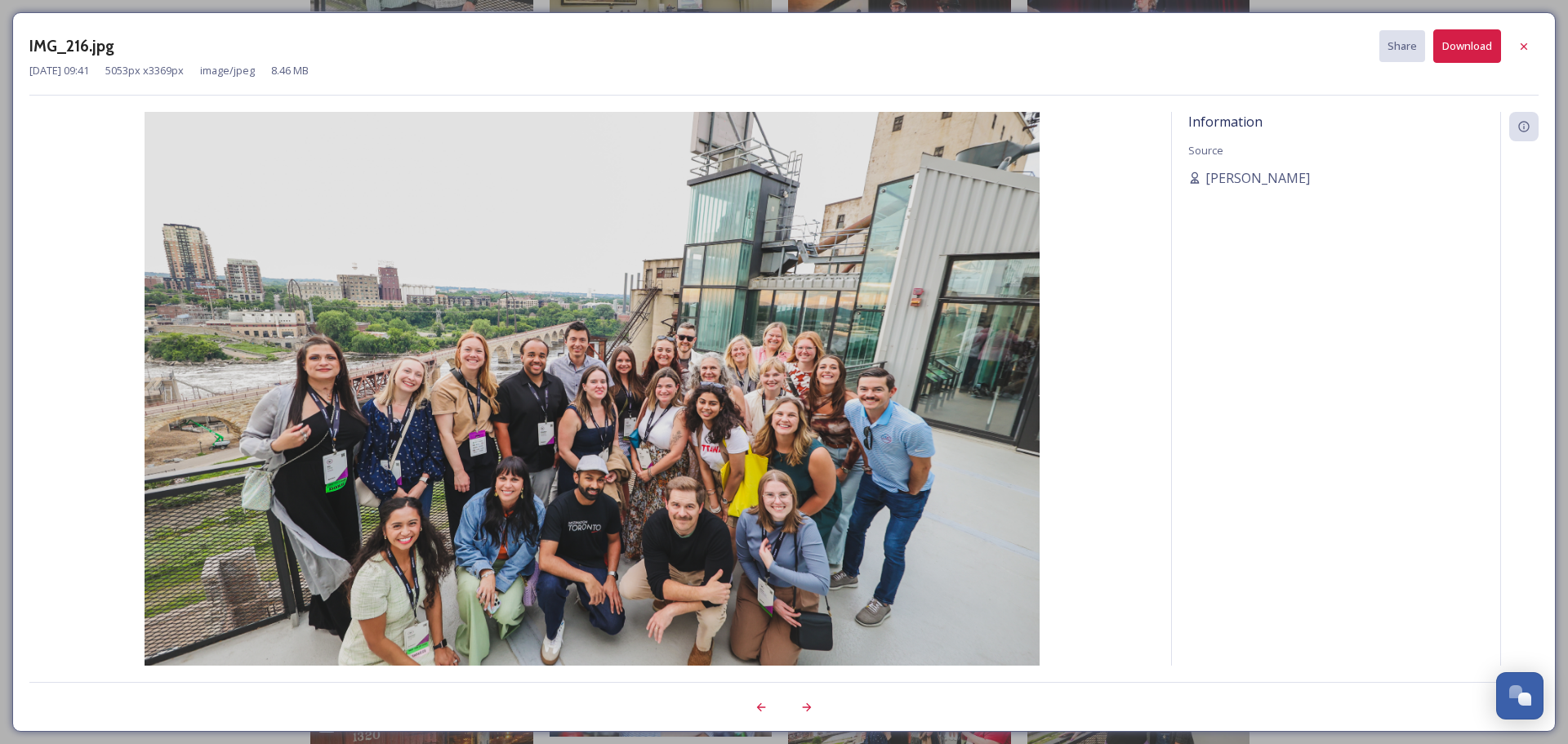
click at [1475, 46] on button "Download" at bounding box center [1468, 46] width 67 height 34
click at [1300, 481] on div "Information Source [PERSON_NAME]" at bounding box center [1336, 411] width 329 height 598
click at [1521, 40] on icon at bounding box center [1525, 47] width 13 height 13
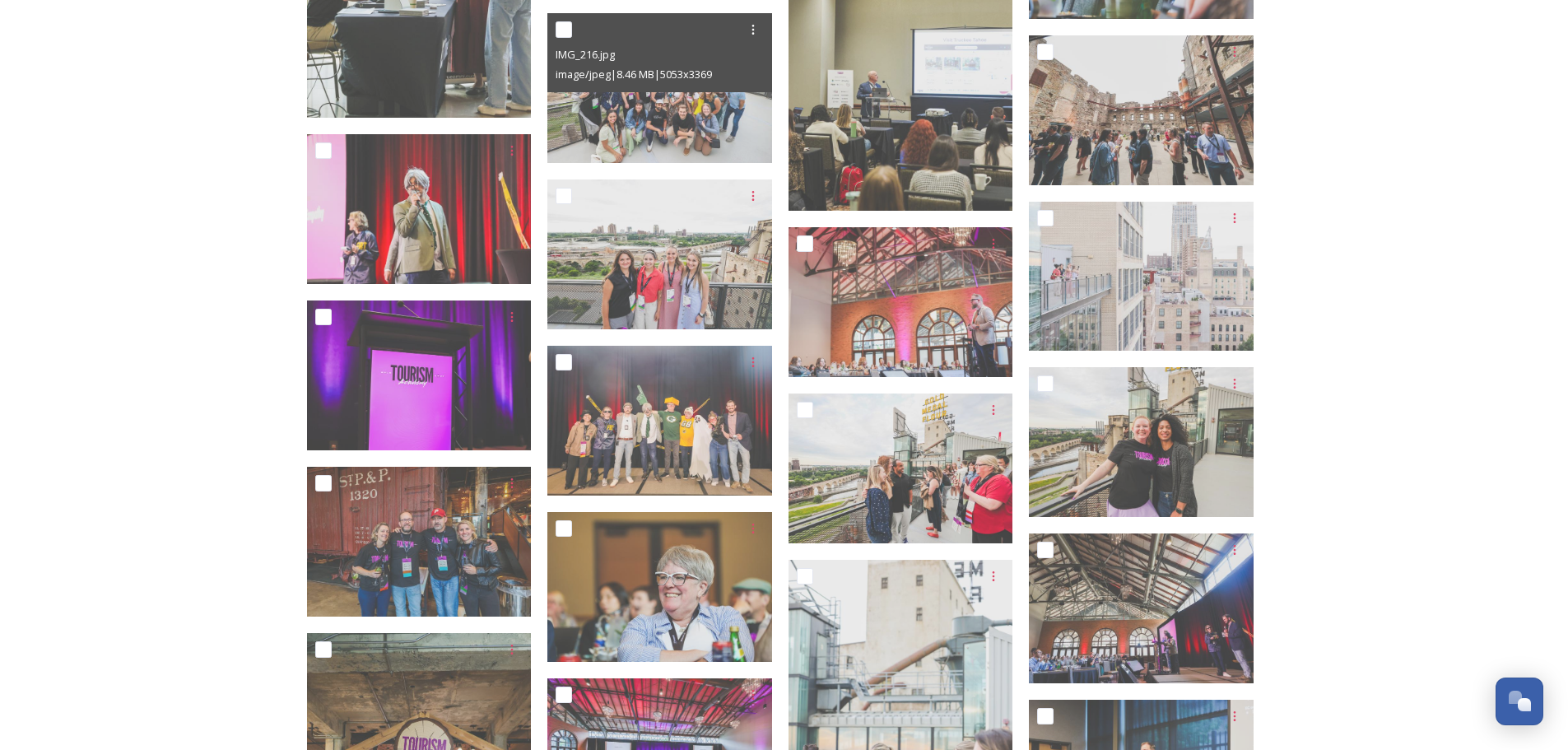
scroll to position [4447, 0]
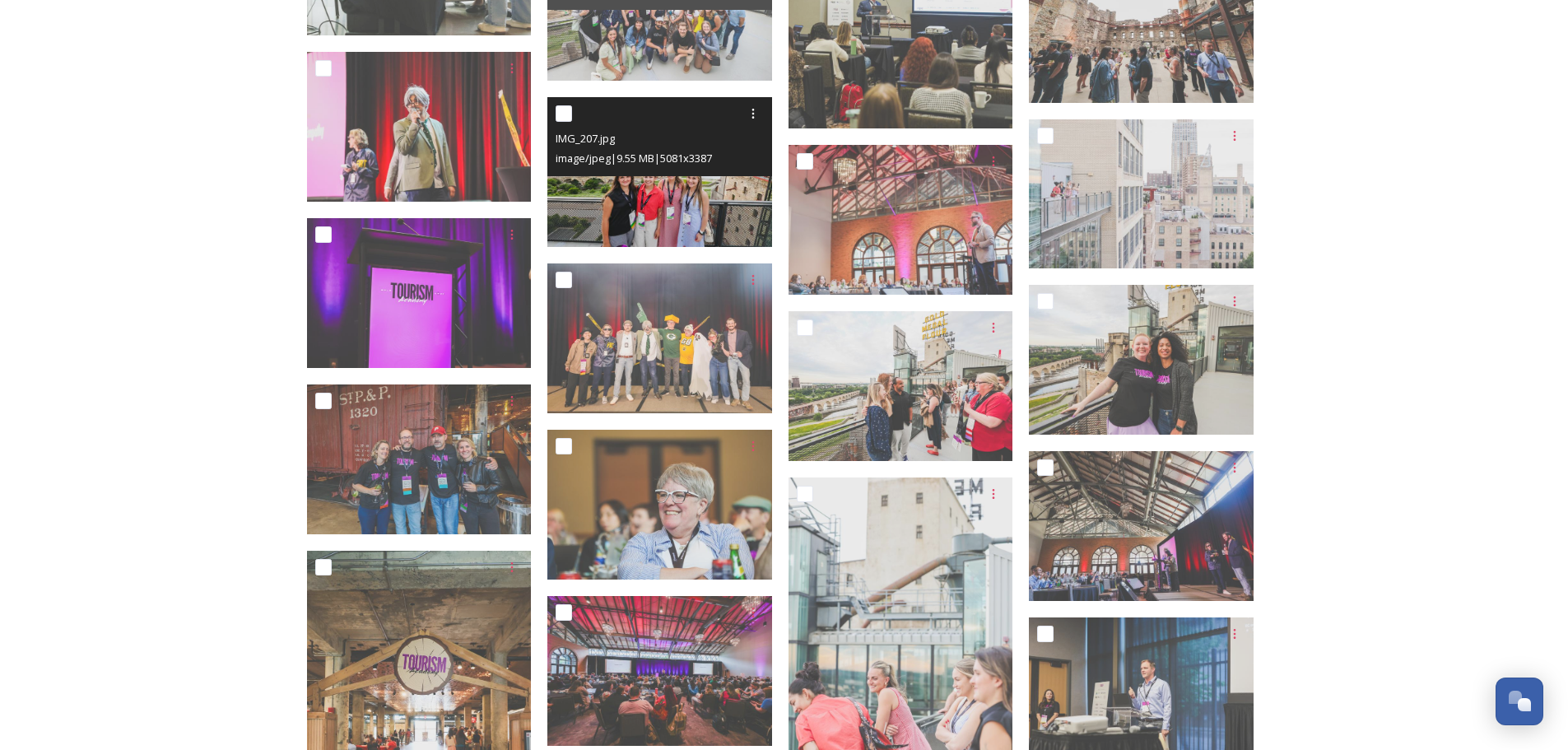
click at [704, 204] on img at bounding box center [659, 172] width 224 height 150
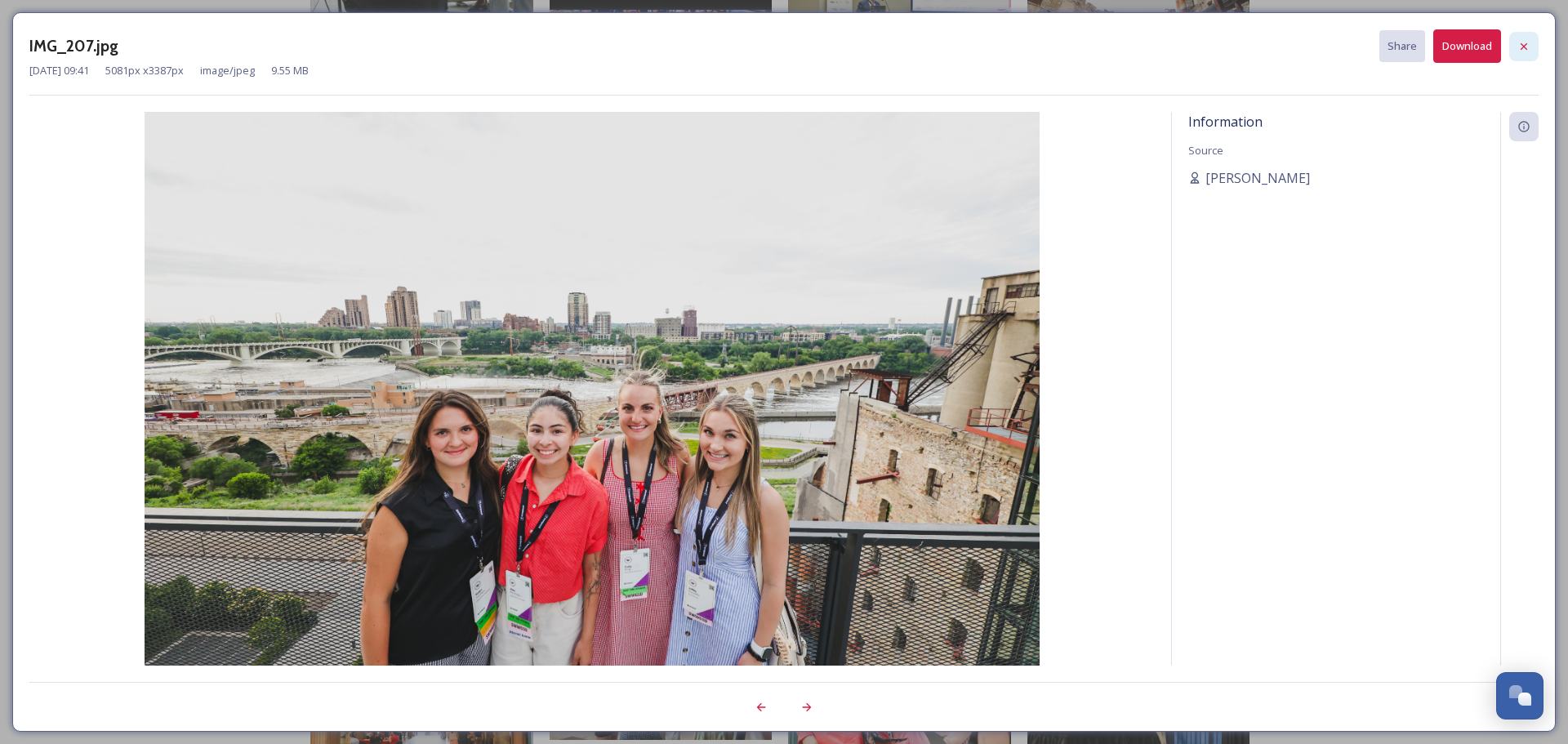
click at [1518, 46] on icon at bounding box center [1525, 47] width 13 height 13
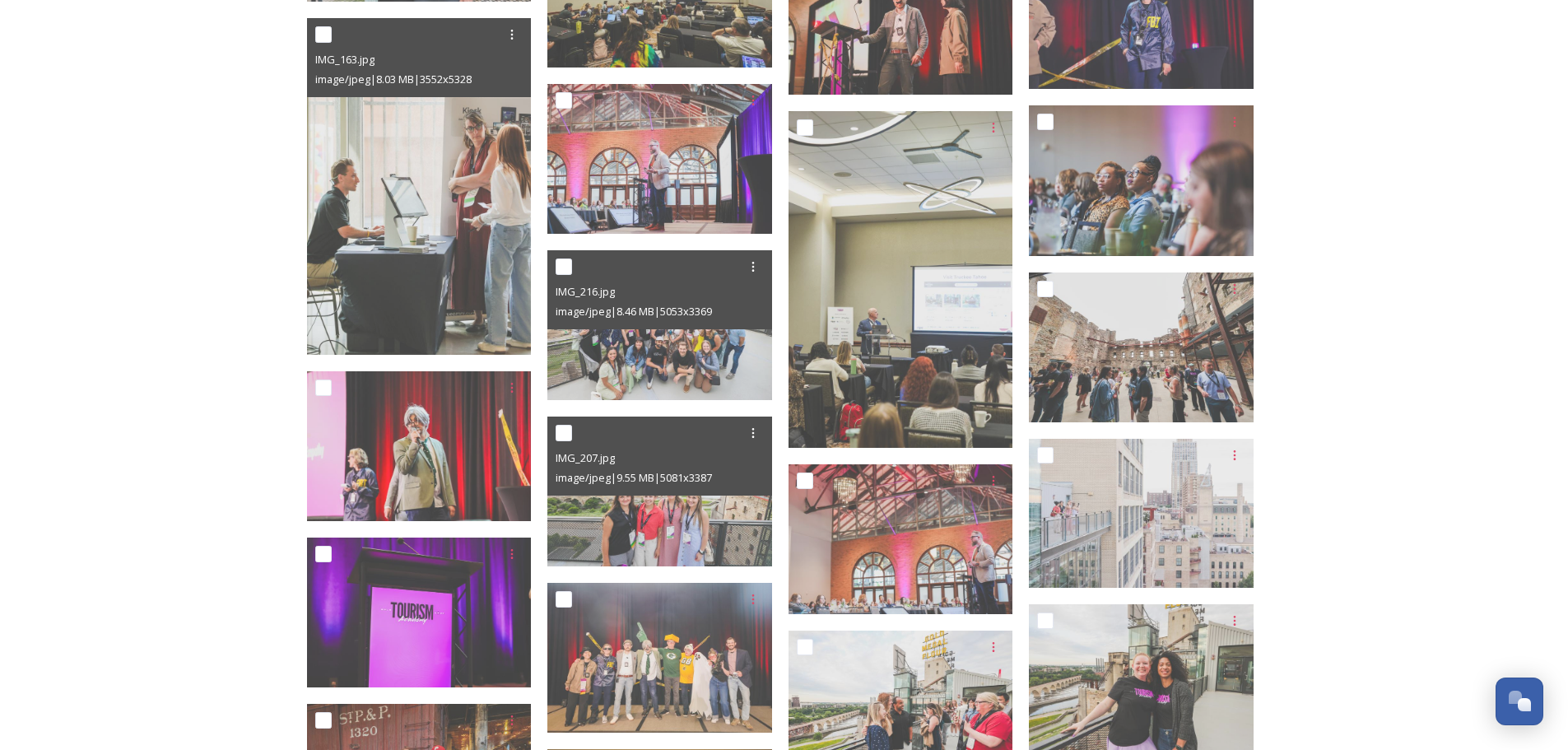
scroll to position [4200, 0]
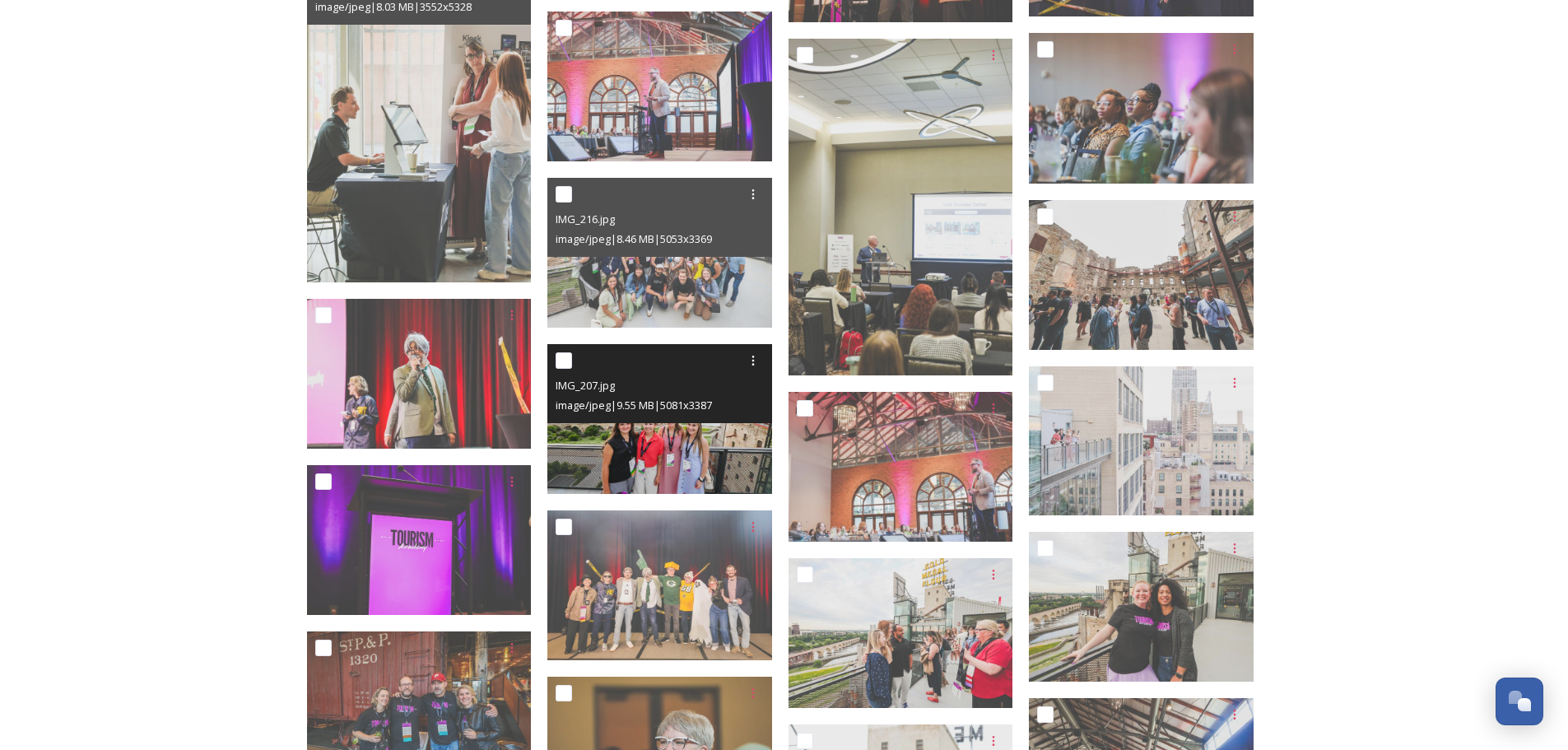
click at [705, 467] on img at bounding box center [659, 419] width 224 height 150
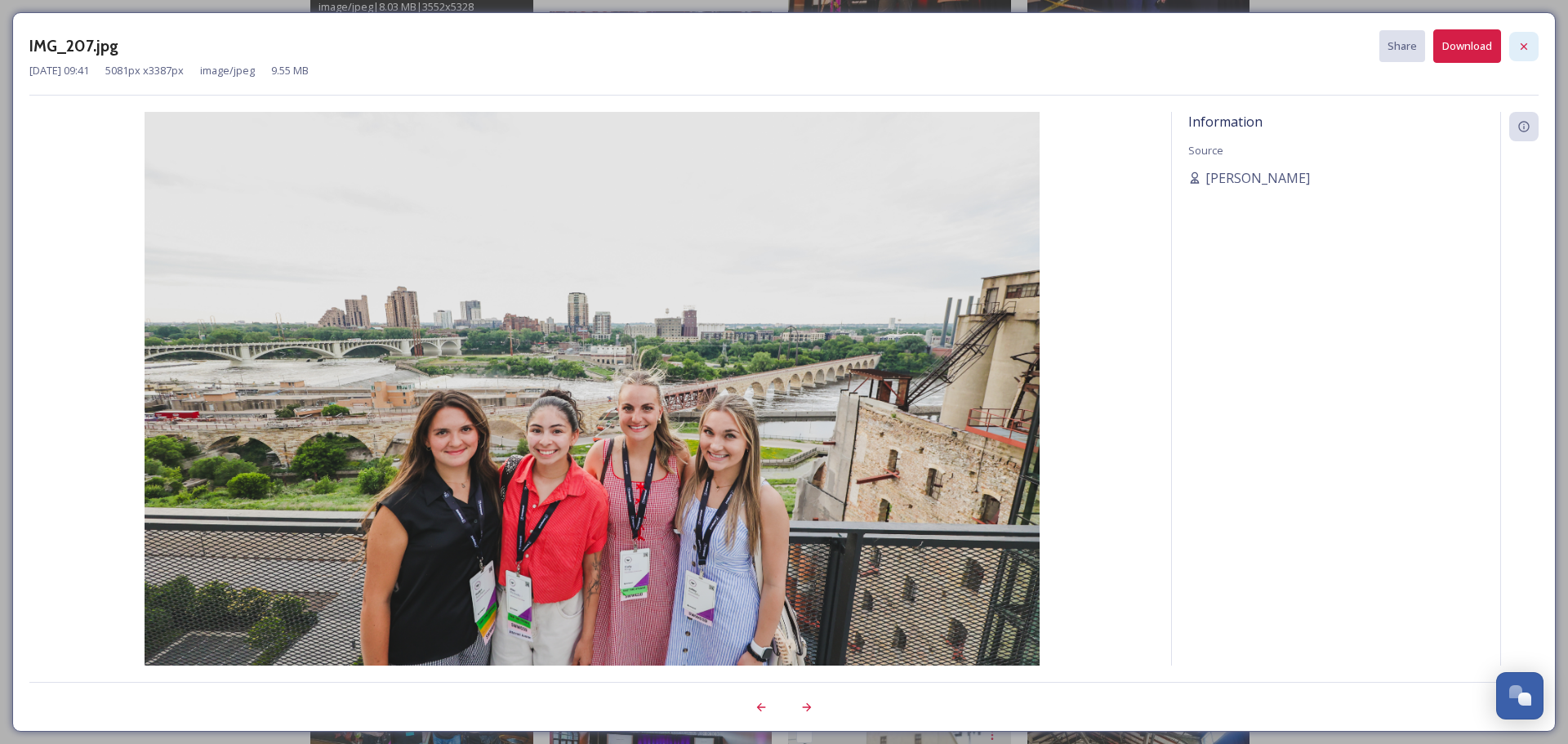
click at [1533, 38] on div at bounding box center [1524, 46] width 30 height 30
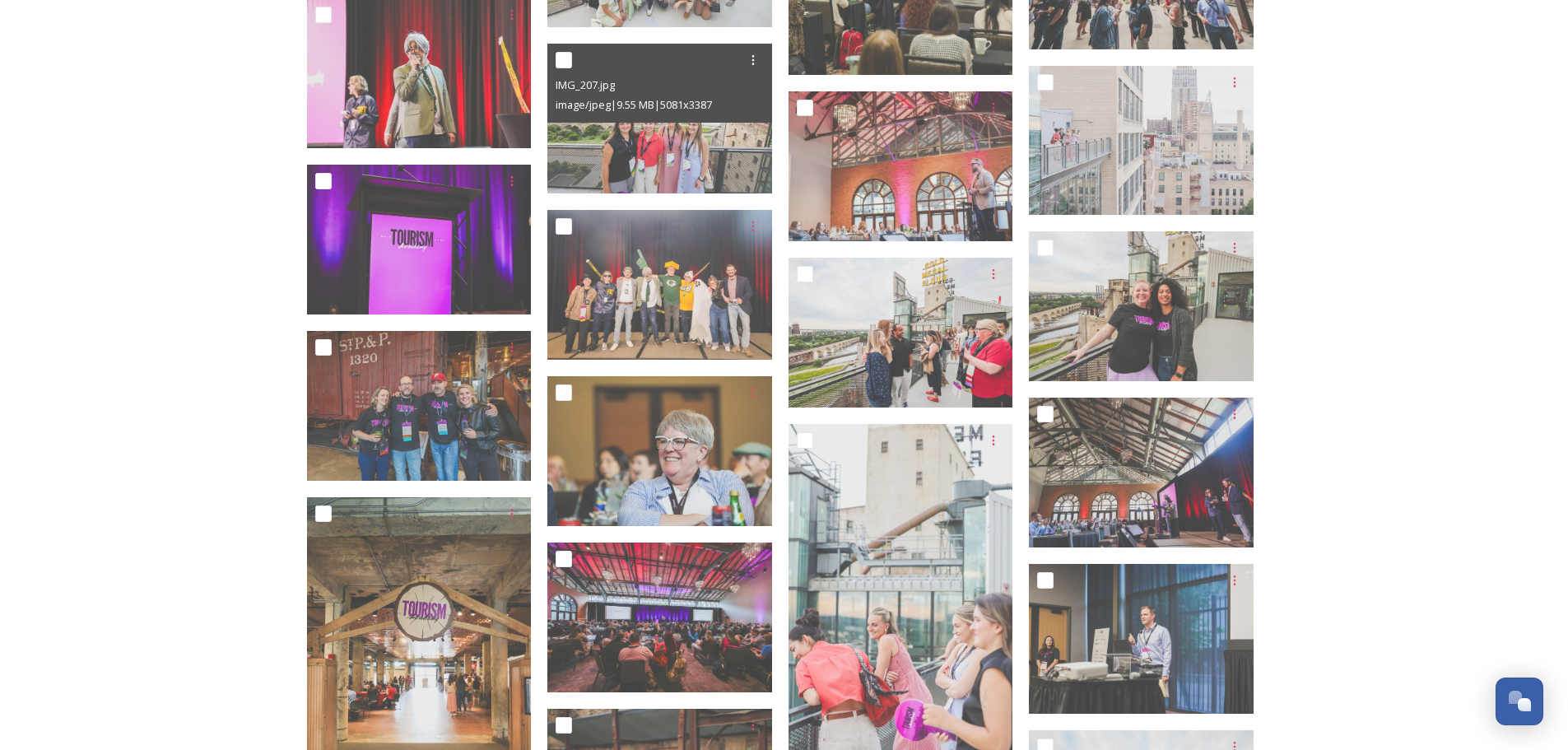
scroll to position [4529, 0]
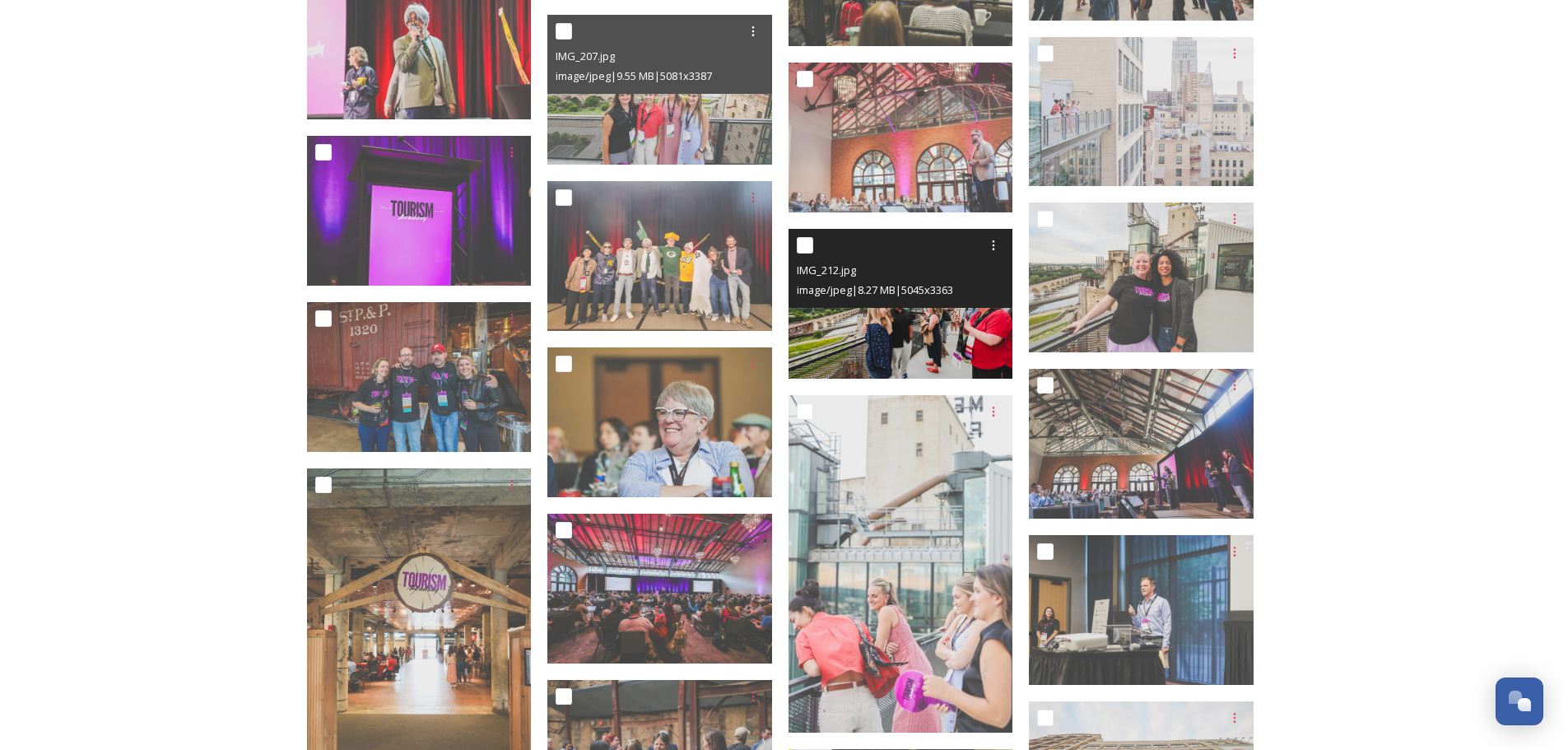
click at [935, 332] on img at bounding box center [900, 304] width 224 height 150
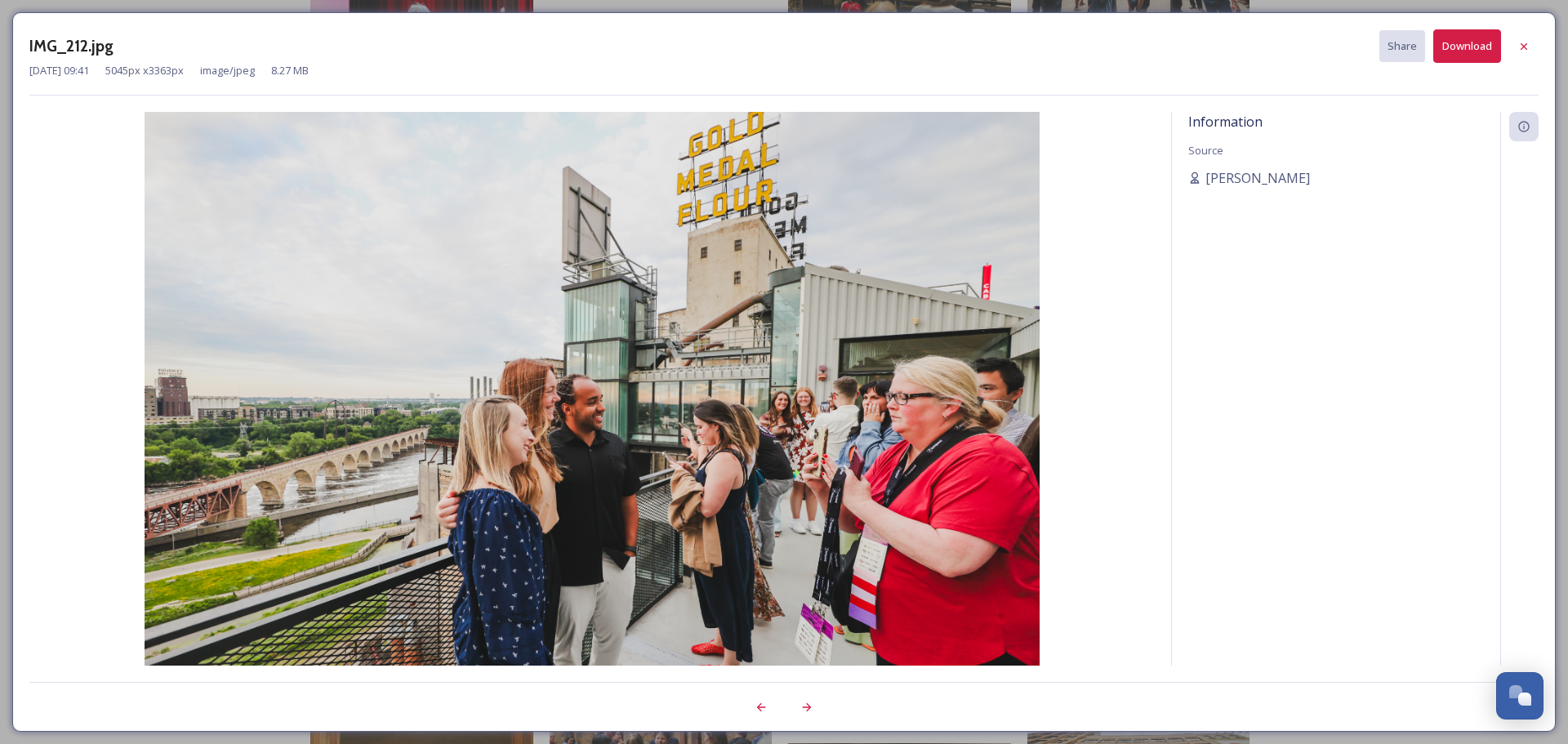
click at [1460, 57] on button "Download" at bounding box center [1468, 46] width 67 height 34
click at [1525, 47] on icon at bounding box center [1524, 45] width 7 height 7
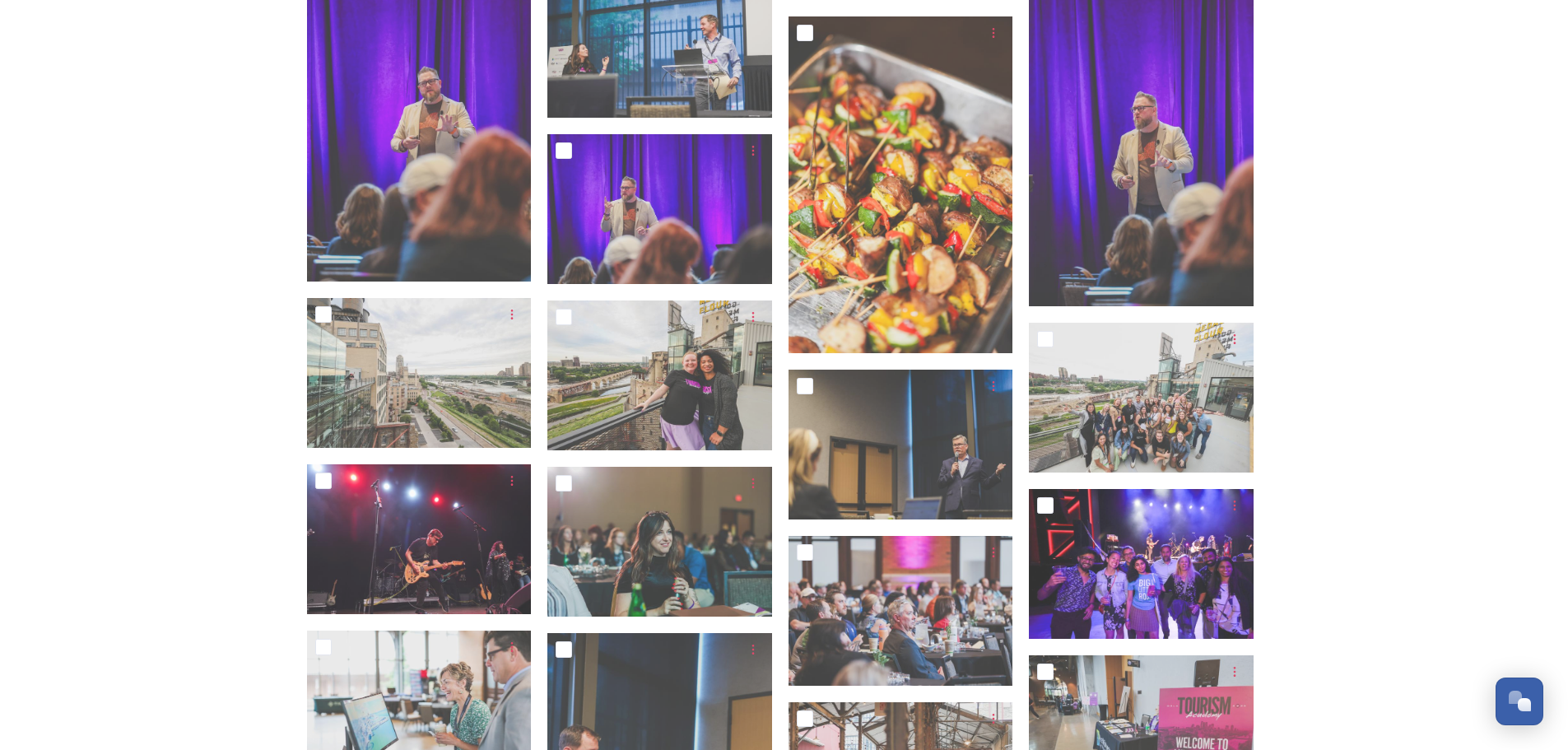
scroll to position [5929, 0]
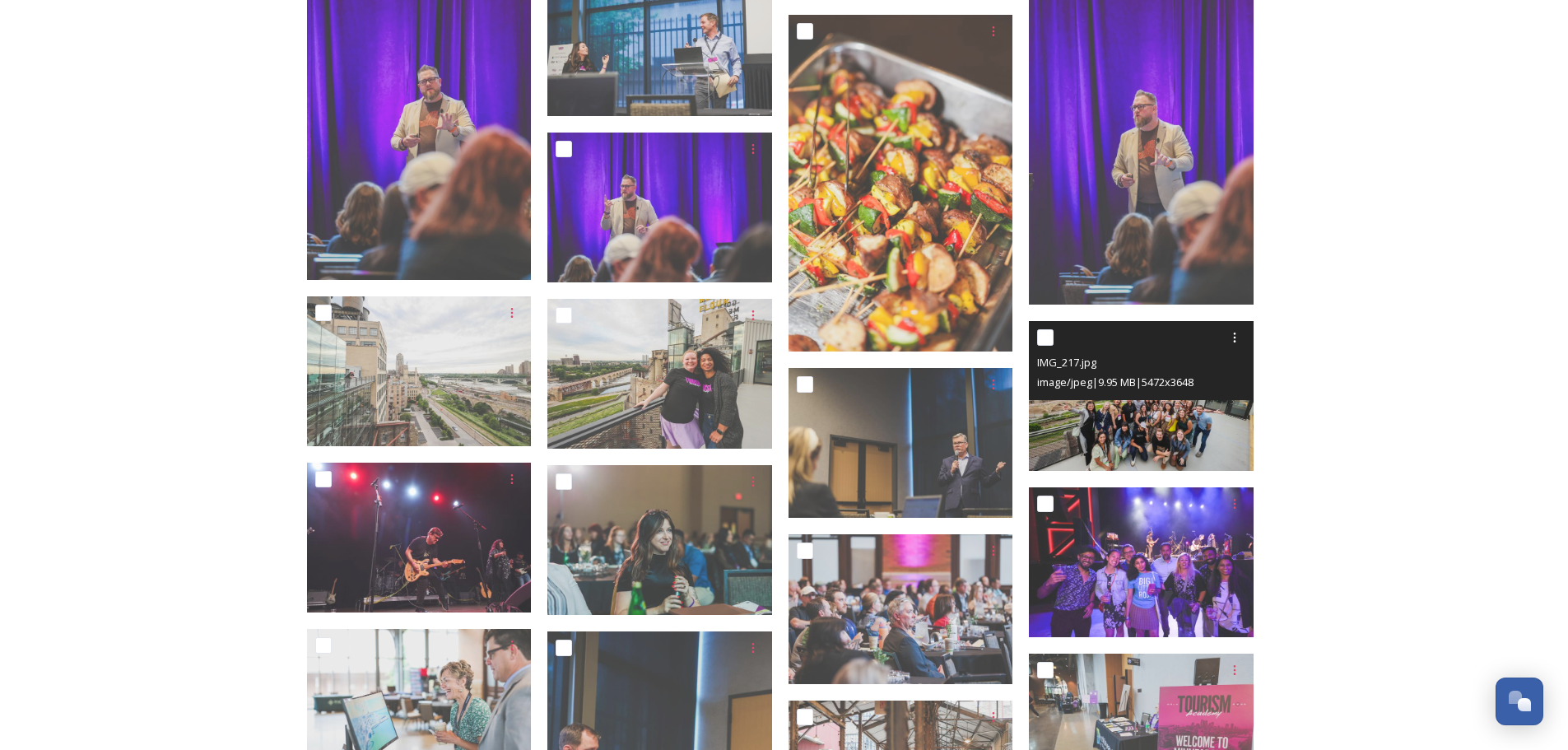
click at [1145, 418] on img at bounding box center [1140, 396] width 224 height 150
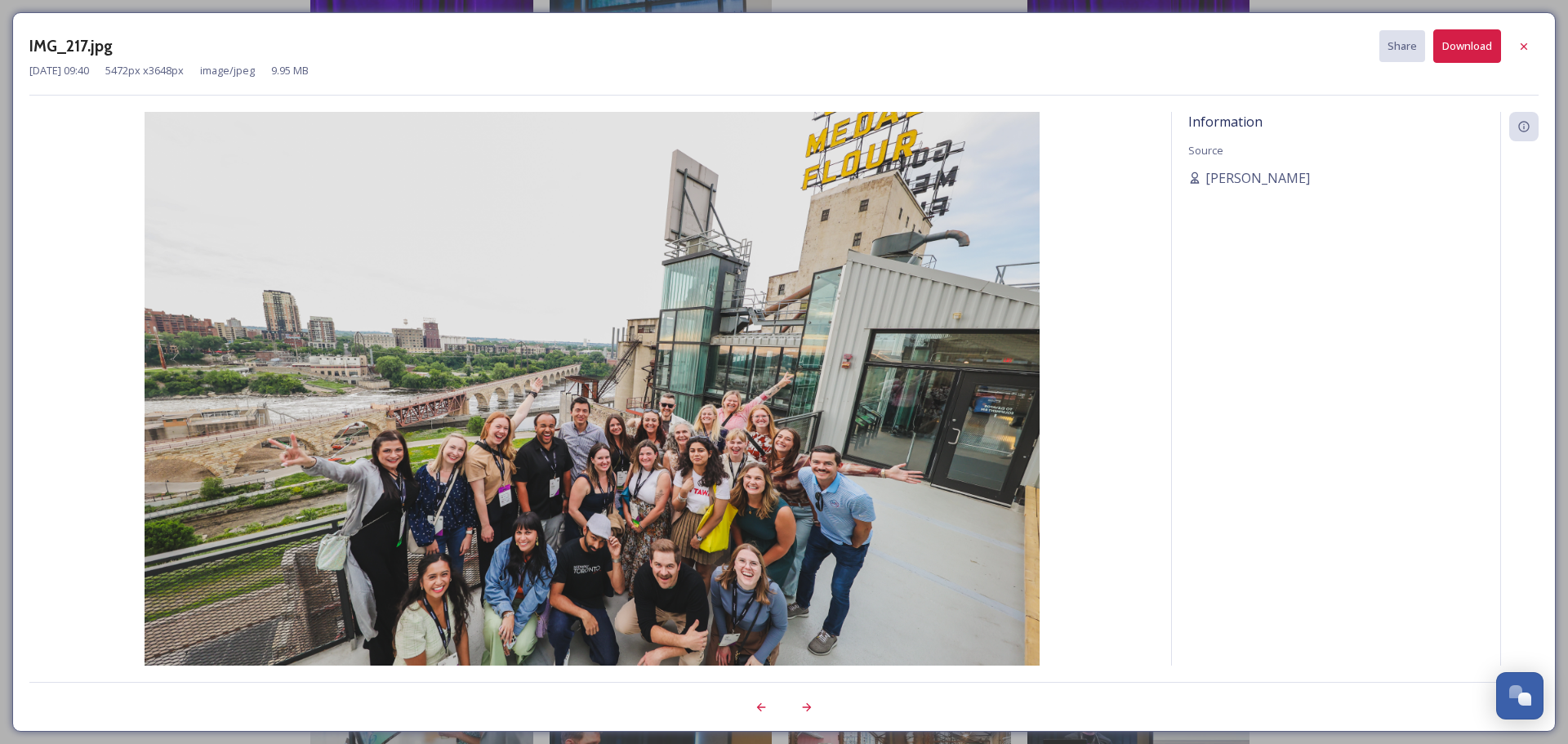
click at [1464, 59] on button "Download" at bounding box center [1468, 46] width 67 height 34
click at [1524, 50] on icon at bounding box center [1525, 47] width 13 height 13
